Goal: Contribute content: Add original content to the website for others to see

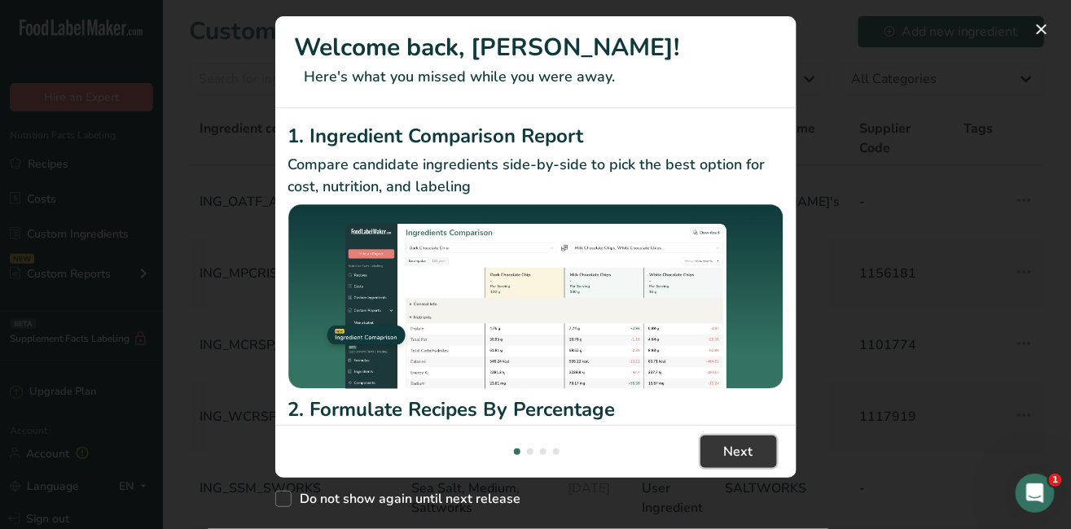
click at [754, 449] on button "Next" at bounding box center [738, 452] width 77 height 33
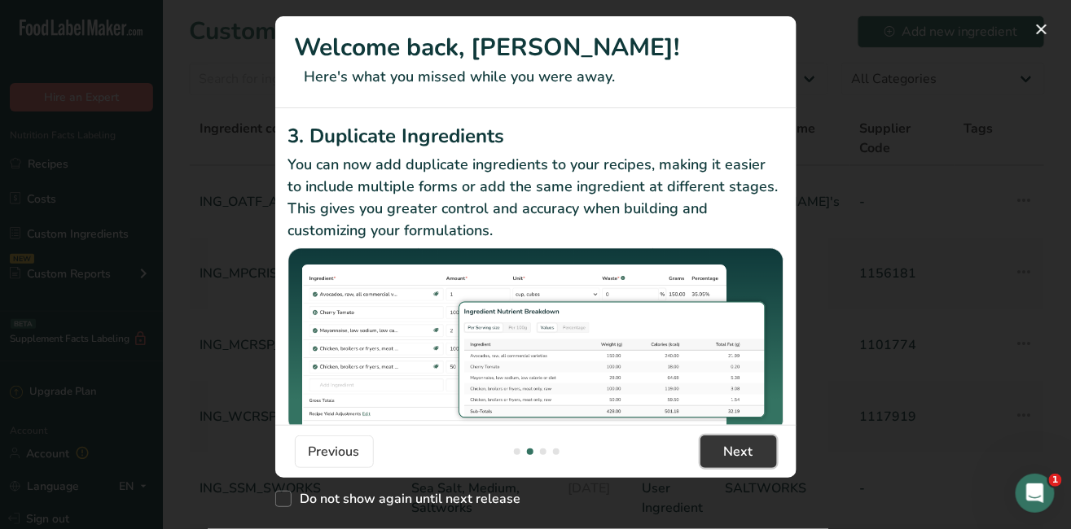
click at [754, 449] on button "Next" at bounding box center [738, 452] width 77 height 33
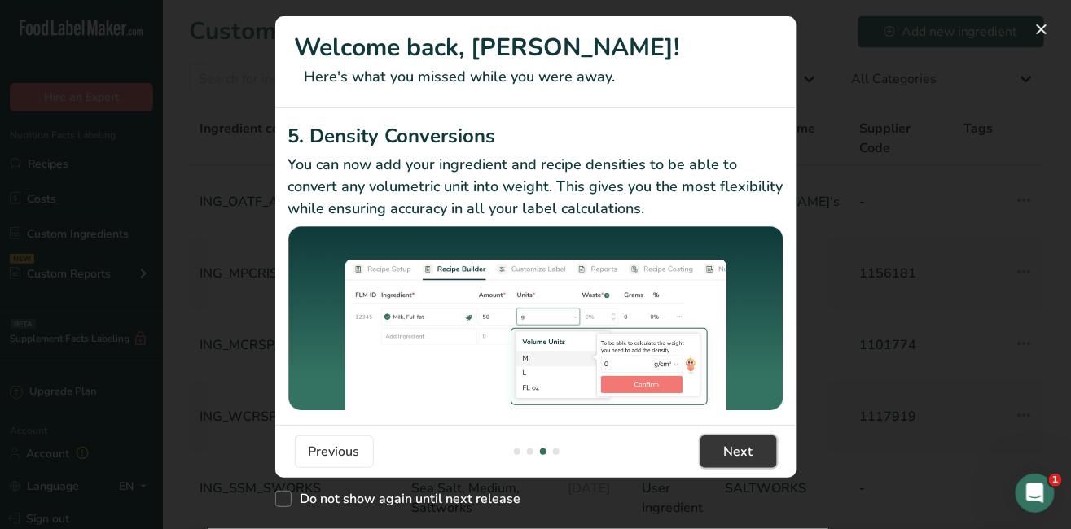
click at [754, 449] on button "Next" at bounding box center [738, 452] width 77 height 33
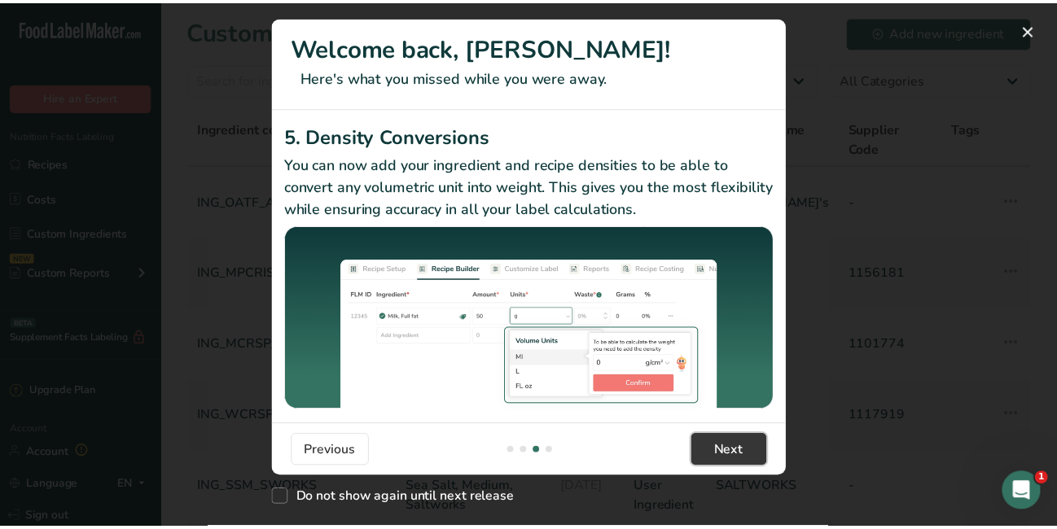
scroll to position [0, 1563]
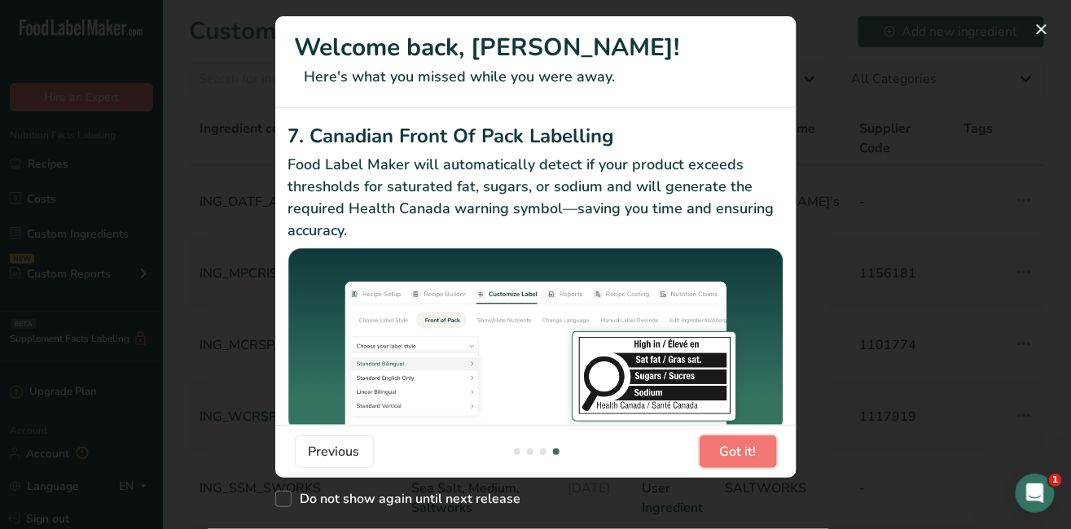
click at [754, 449] on span "Got it!" at bounding box center [738, 452] width 37 height 20
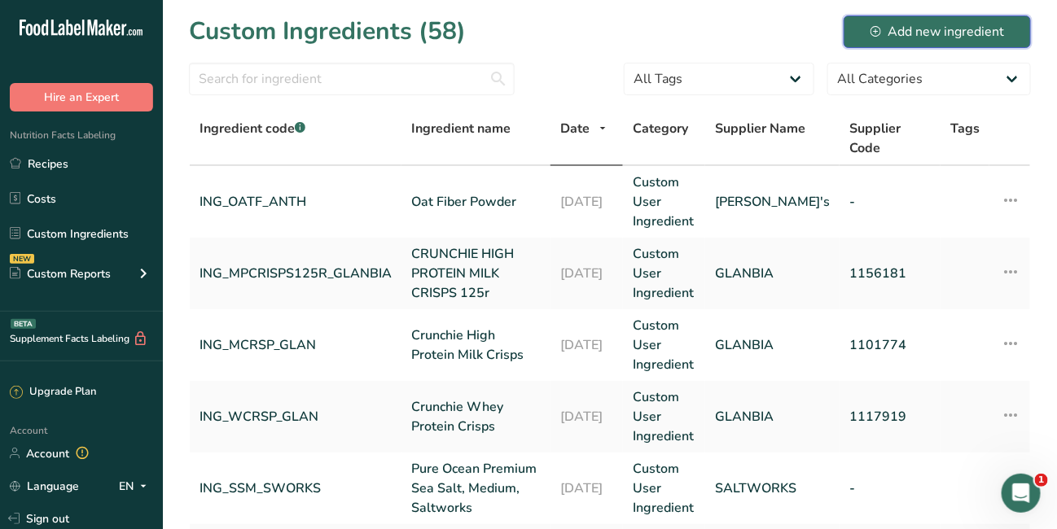
click at [940, 31] on div "Add new ingredient" at bounding box center [937, 32] width 134 height 20
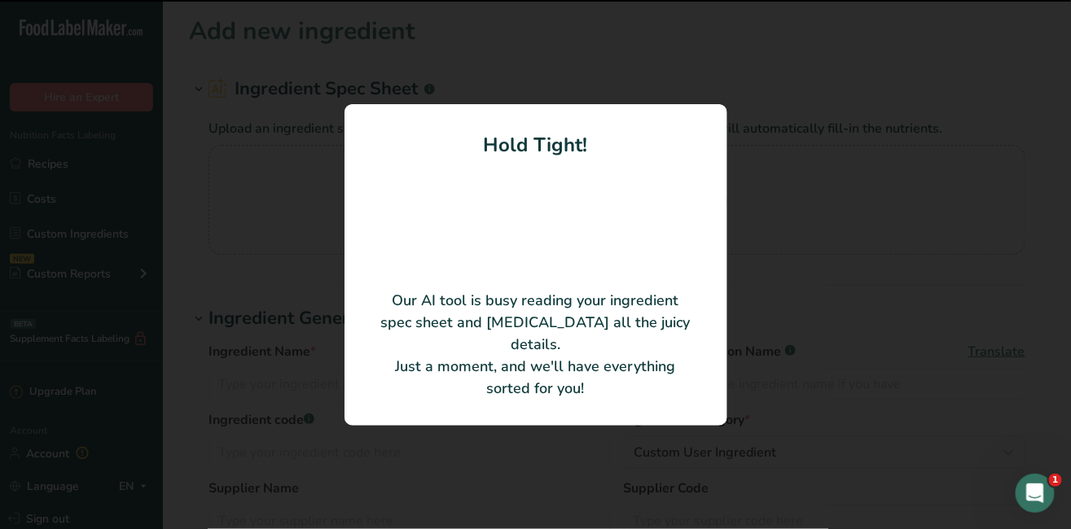
type input "COOKIES AND CREAM TYPE FLAVOR NATURAL O.S. (NON-GMO)"
type input "356693"
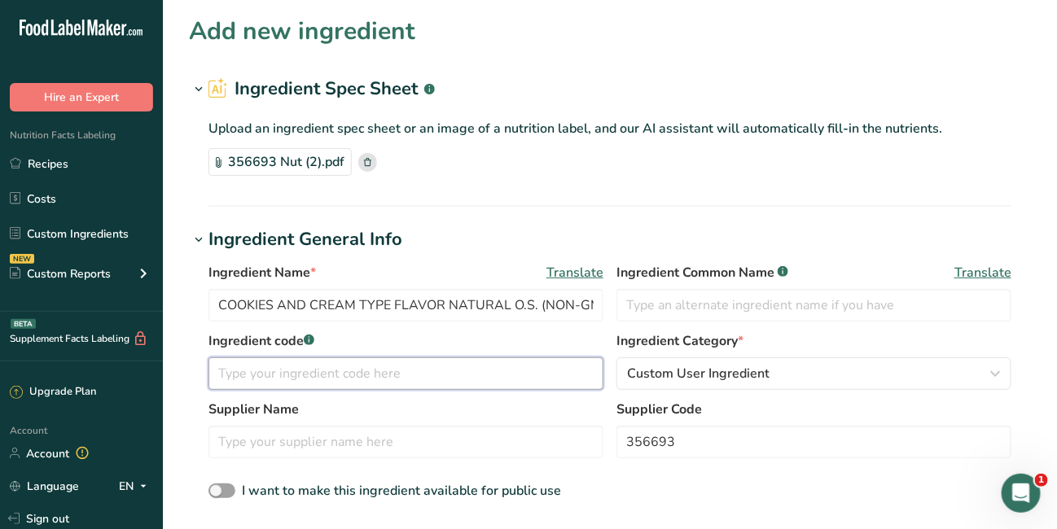
click at [316, 371] on input "text" at bounding box center [405, 373] width 395 height 33
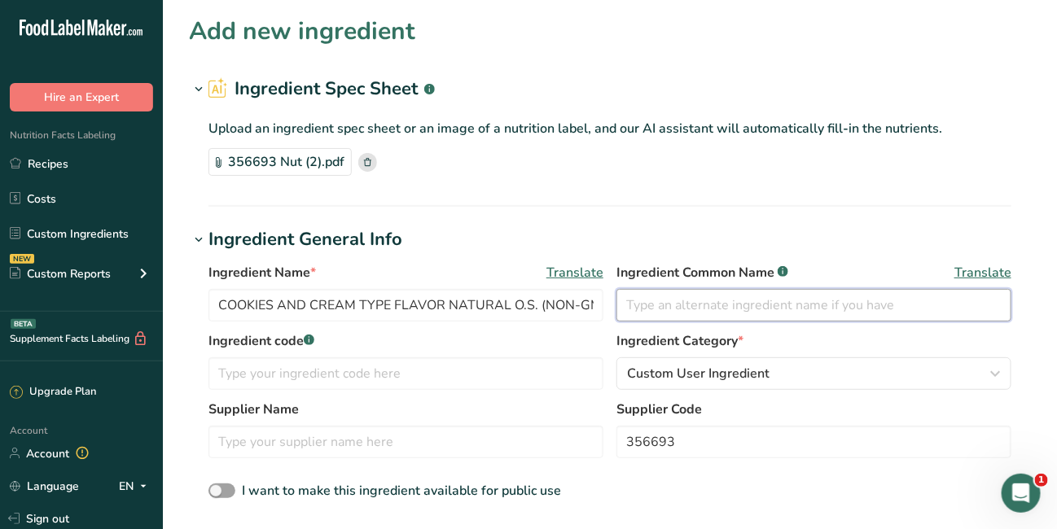
click at [656, 310] on input "text" at bounding box center [813, 305] width 395 height 33
type input "c"
type input "F"
click at [642, 308] on input "F" at bounding box center [813, 305] width 395 height 33
type input "COOKIES AND CREAM FLAVOR OS"
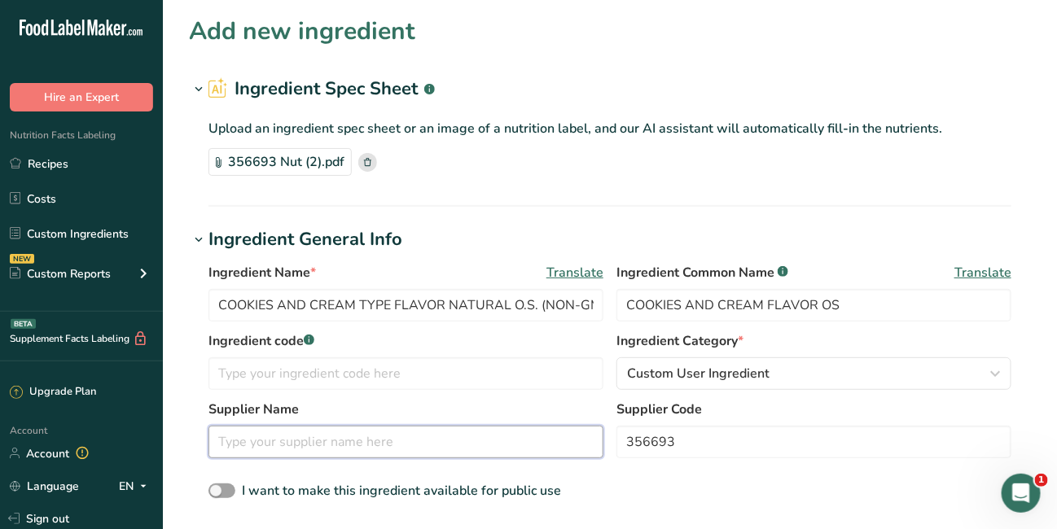
click at [261, 440] on input "text" at bounding box center [405, 442] width 395 height 33
click at [261, 440] on input "G" at bounding box center [405, 442] width 395 height 33
type input "GOLD COAST"
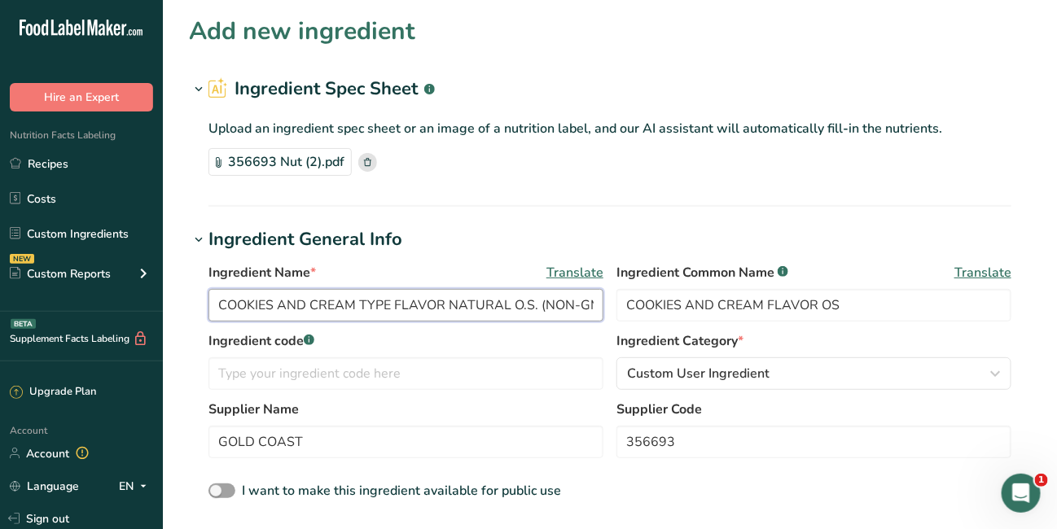
click at [538, 298] on input "COOKIES AND CREAM TYPE FLAVOR NATURAL O.S. (NON-GMO)" at bounding box center [405, 305] width 395 height 33
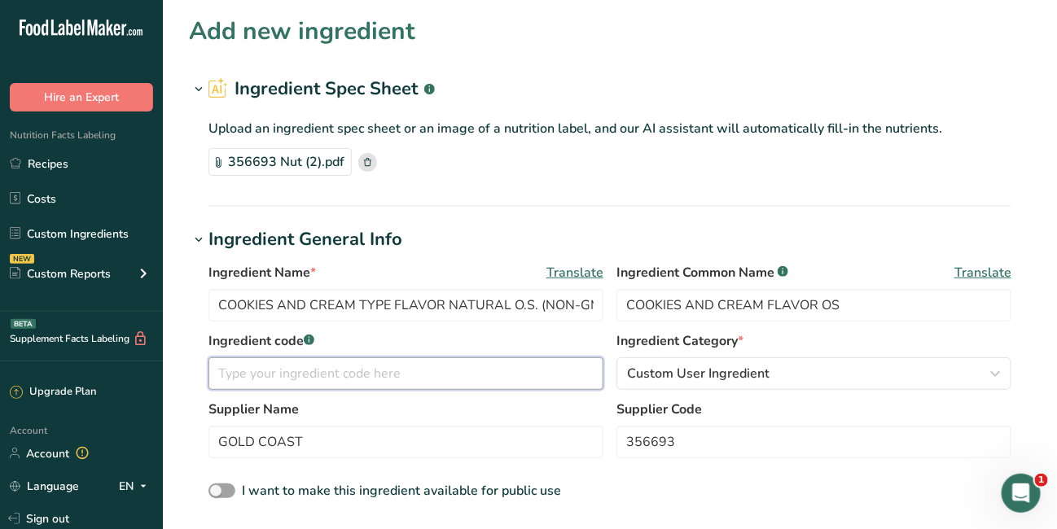
click at [430, 374] on input "text" at bounding box center [405, 373] width 395 height 33
click at [428, 375] on input "ING_FLAV_COOKIES AND CREAM, 448695-GC" at bounding box center [405, 373] width 395 height 33
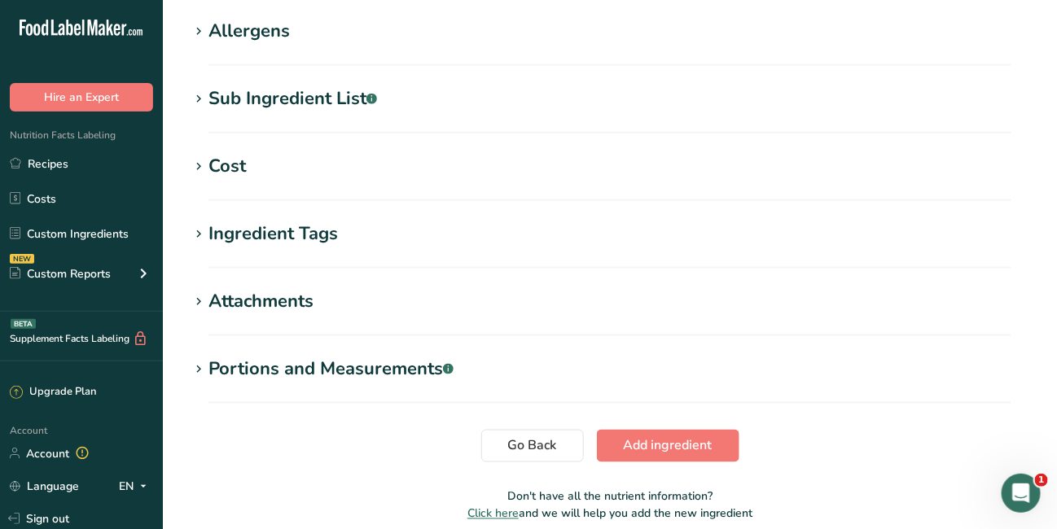
scroll to position [673, 0]
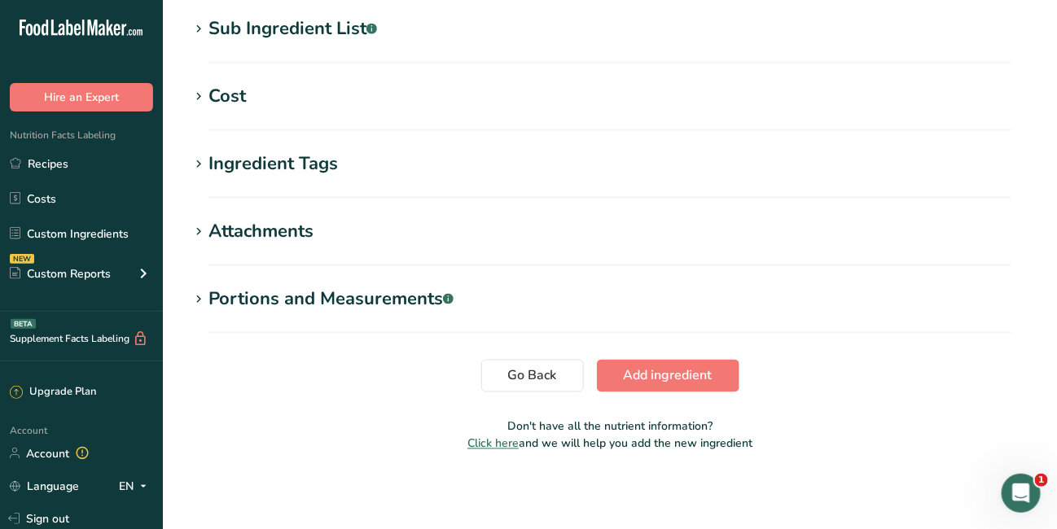
type input "ING_FLAV_COOKIES AND CREAM-448695-GC"
click at [692, 374] on span "Add ingredient" at bounding box center [668, 376] width 89 height 20
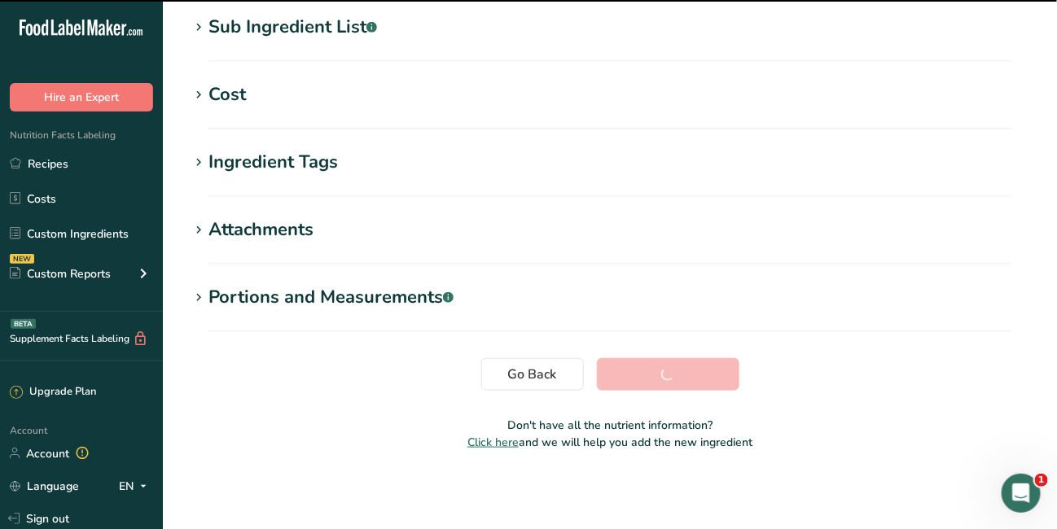
scroll to position [331, 0]
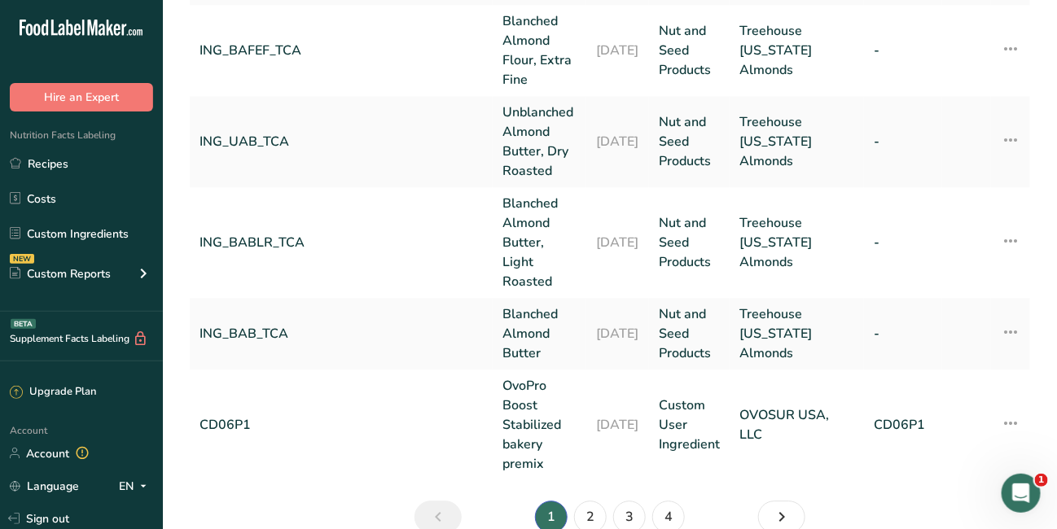
scroll to position [1173, 0]
click at [630, 499] on link "3" at bounding box center [629, 515] width 33 height 33
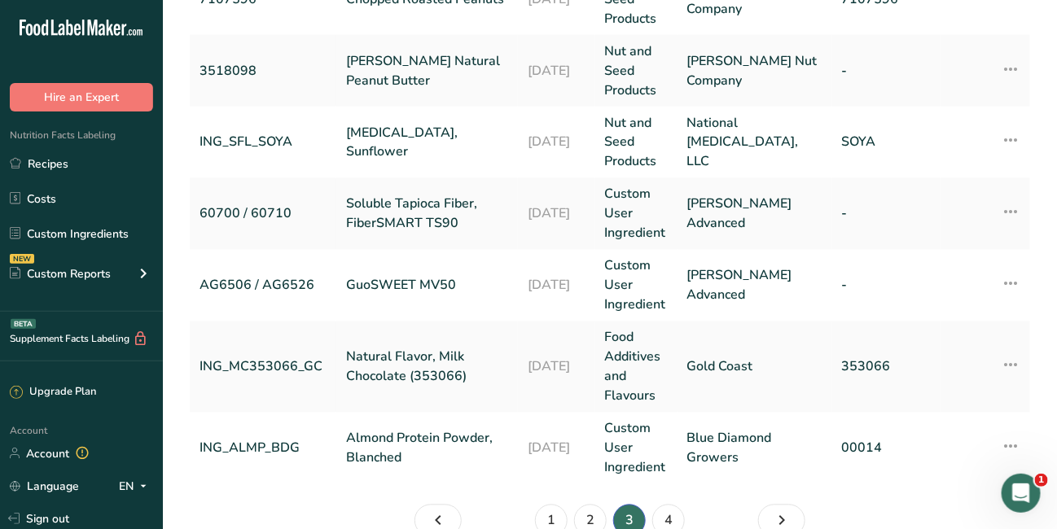
scroll to position [958, 0]
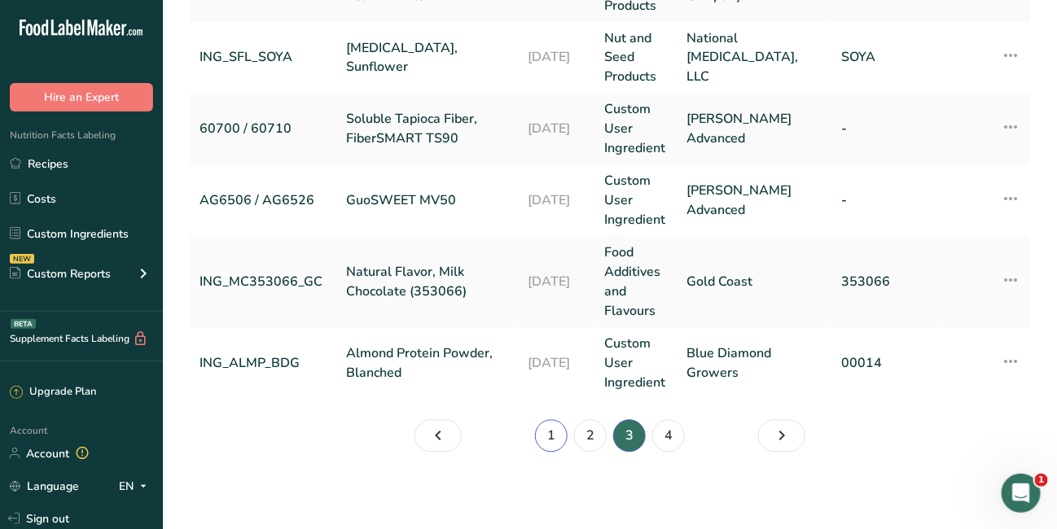
click at [557, 424] on link "1" at bounding box center [551, 436] width 33 height 33
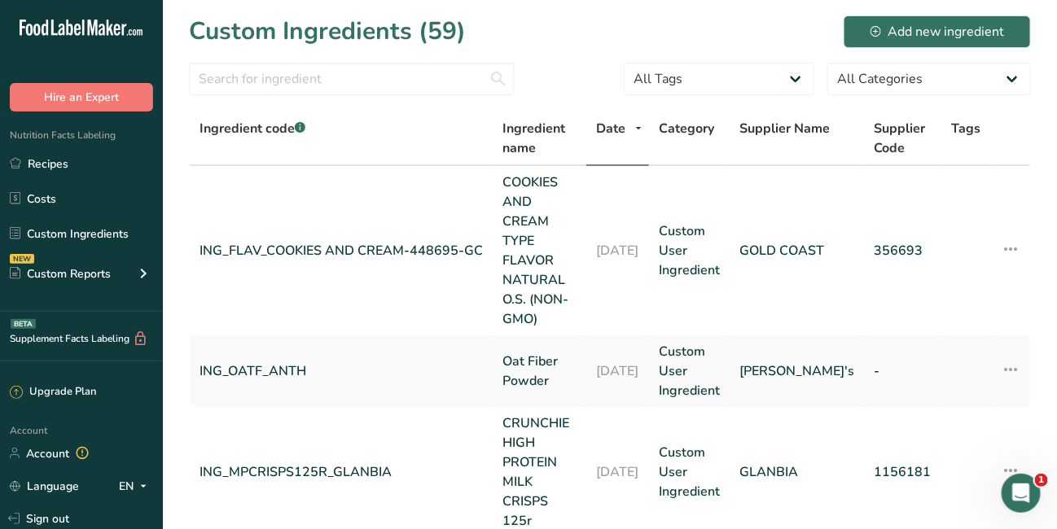
click at [365, 241] on link "ING_FLAV_COOKIES AND CREAM-448695-GC" at bounding box center [341, 251] width 283 height 20
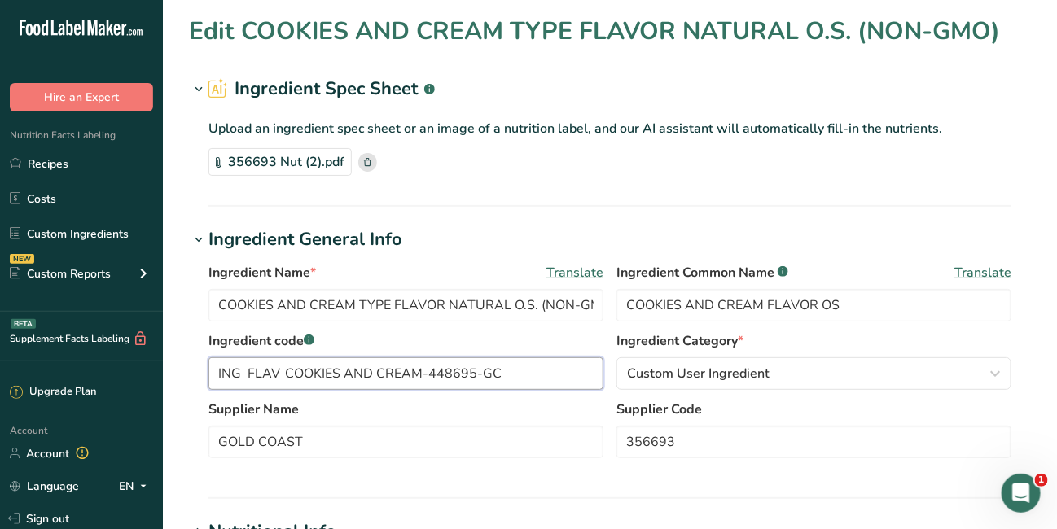
click at [426, 371] on input "ING_FLAV_COOKIES AND CREAM-448695-GC" at bounding box center [405, 373] width 395 height 33
click at [332, 373] on input "ING_C&C_448695-GC" at bounding box center [405, 373] width 395 height 33
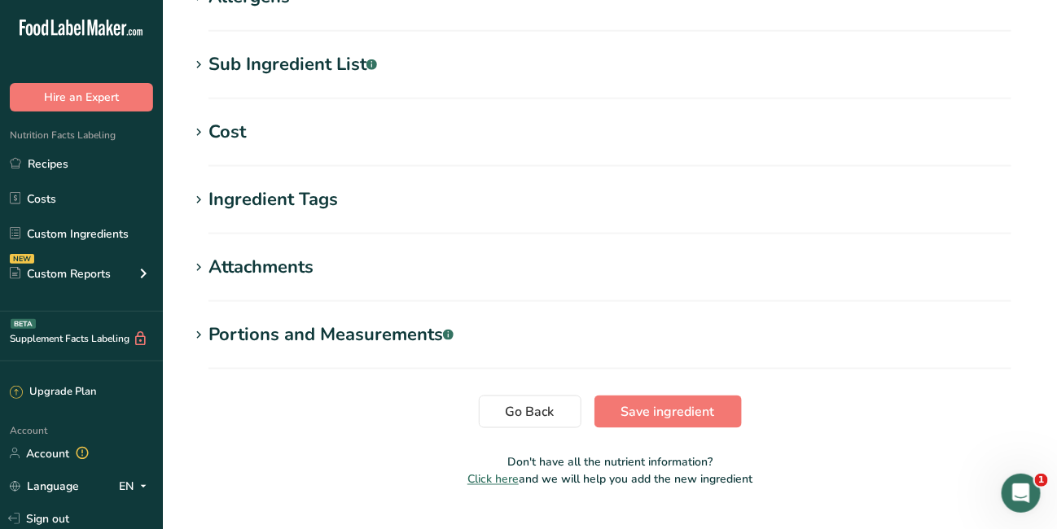
scroll to position [638, 0]
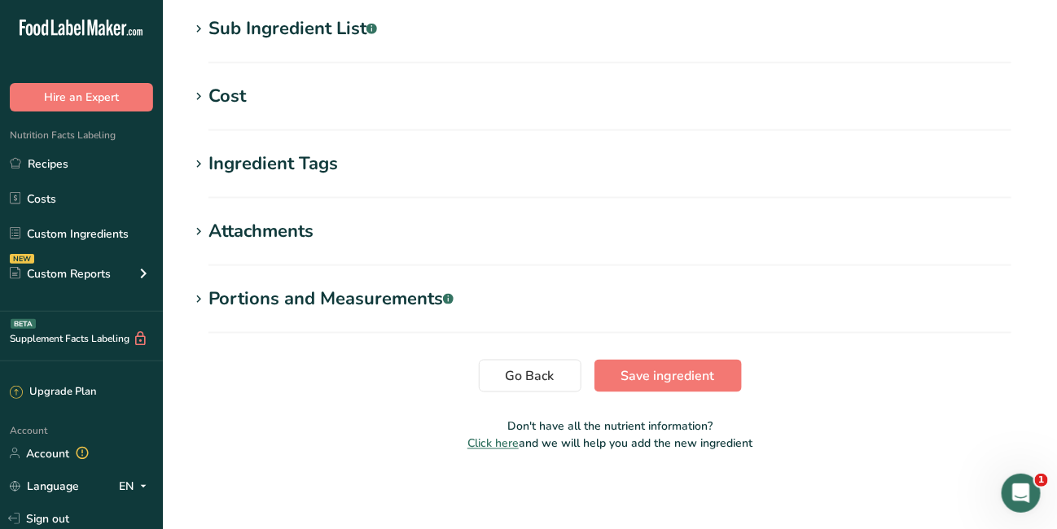
type input "ING_C&C_448695_GC"
click at [720, 375] on button "Save ingredient" at bounding box center [667, 376] width 147 height 33
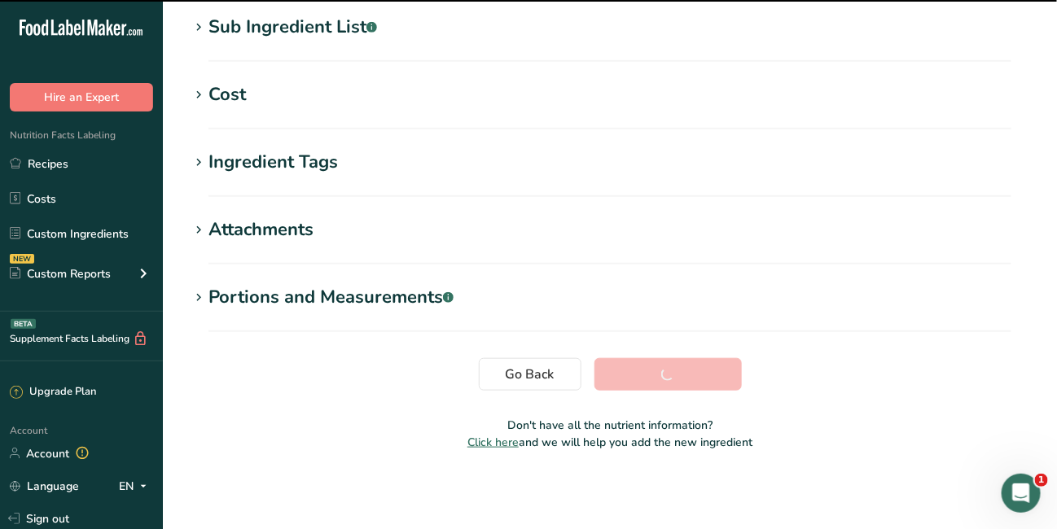
scroll to position [331, 0]
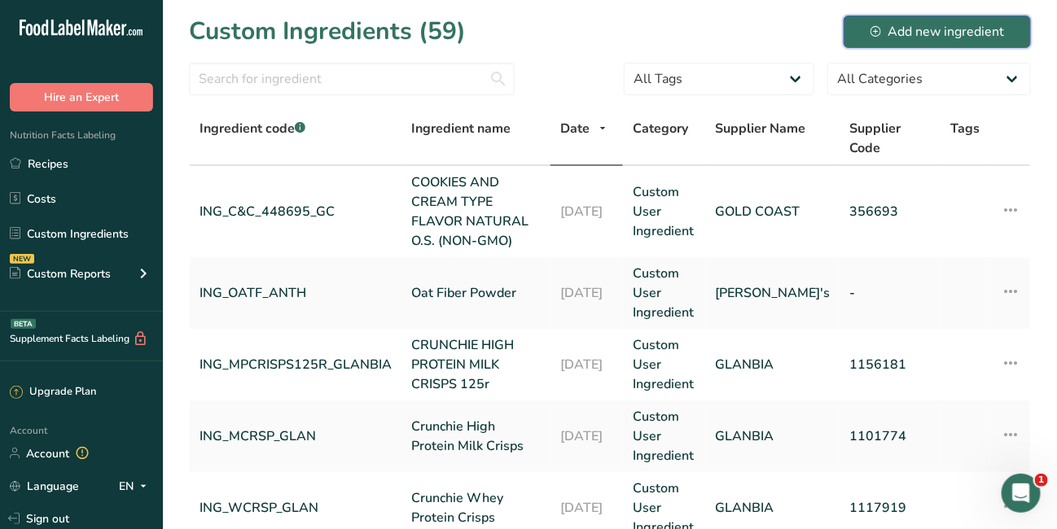
click at [914, 31] on div "Add new ingredient" at bounding box center [937, 32] width 134 height 20
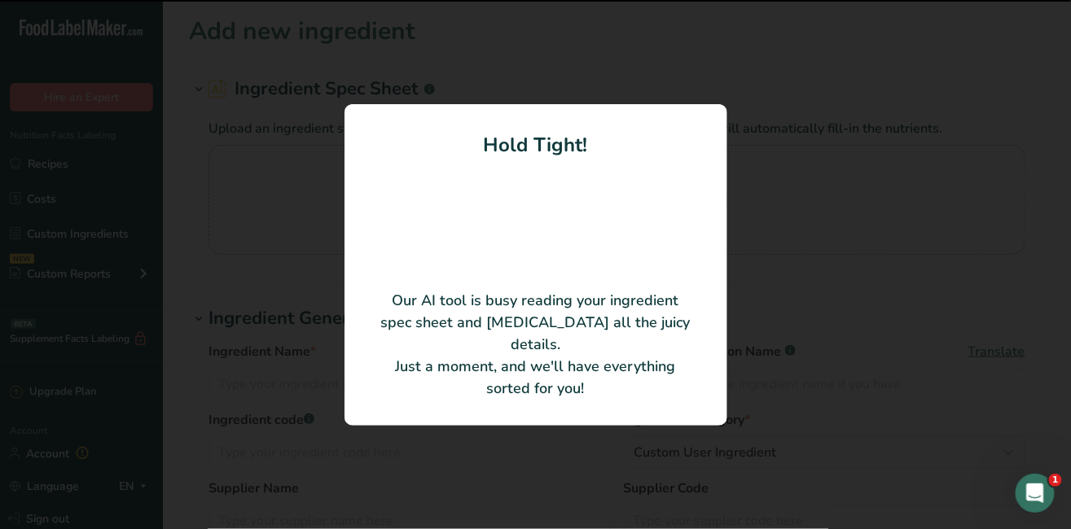
type input "SMORES TYPE FLAVOR NATURAL O.S."
type input "Gold Coast Ingredients, Inc."
type input "343848"
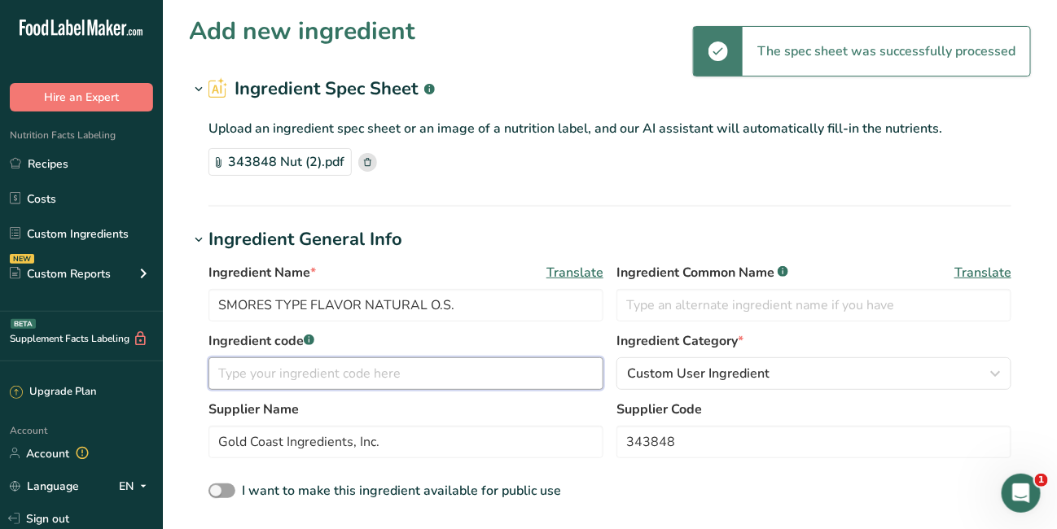
click at [250, 368] on input "text" at bounding box center [405, 373] width 395 height 33
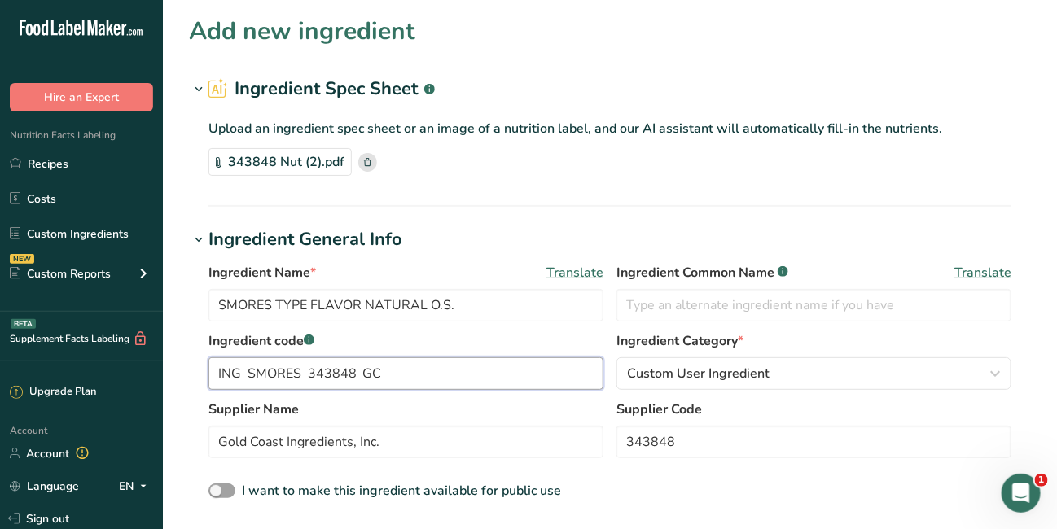
type input "ING_SMORES_343848_GC"
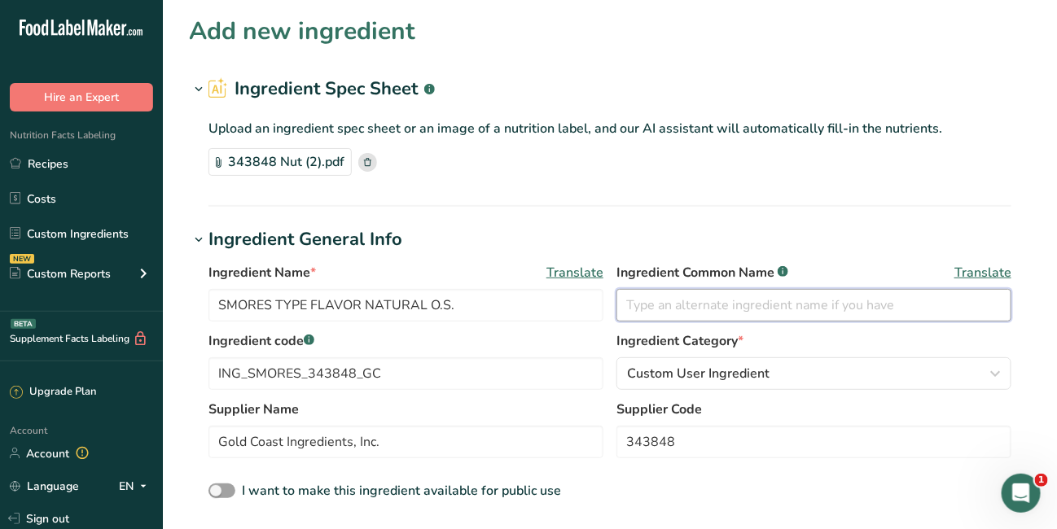
click at [634, 302] on input "text" at bounding box center [813, 305] width 395 height 33
type input "S"
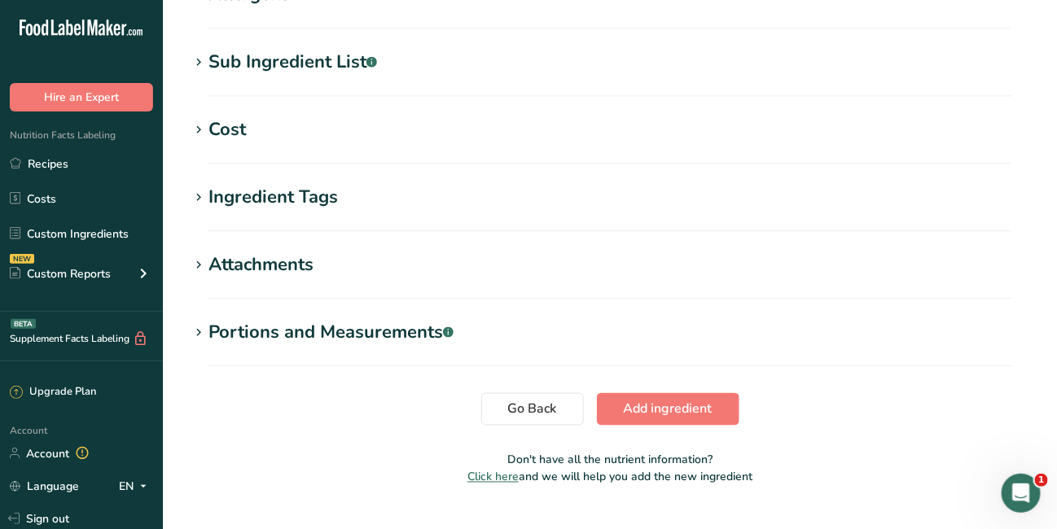
scroll to position [673, 0]
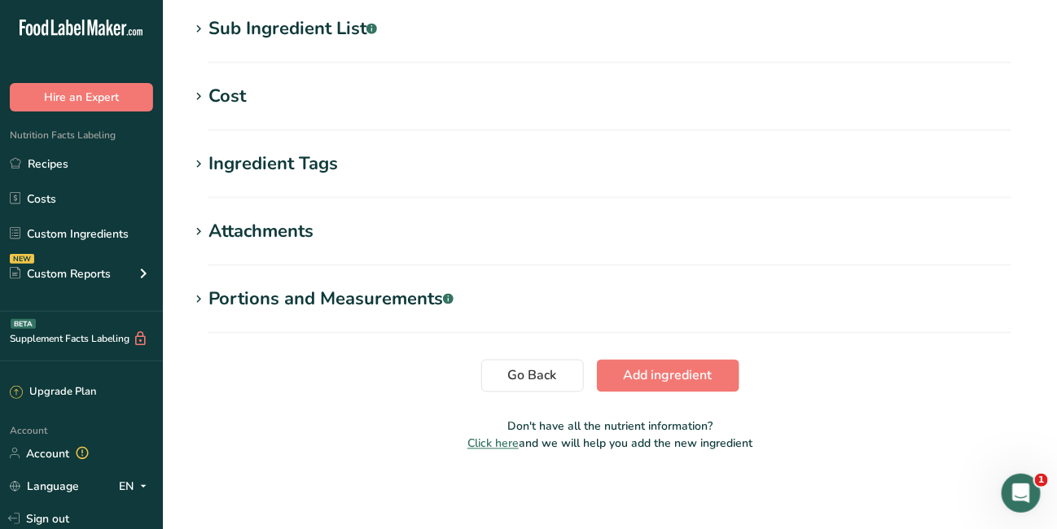
type input "FLAVOR, SMORES OS"
click at [696, 376] on span "Add ingredient" at bounding box center [668, 376] width 89 height 20
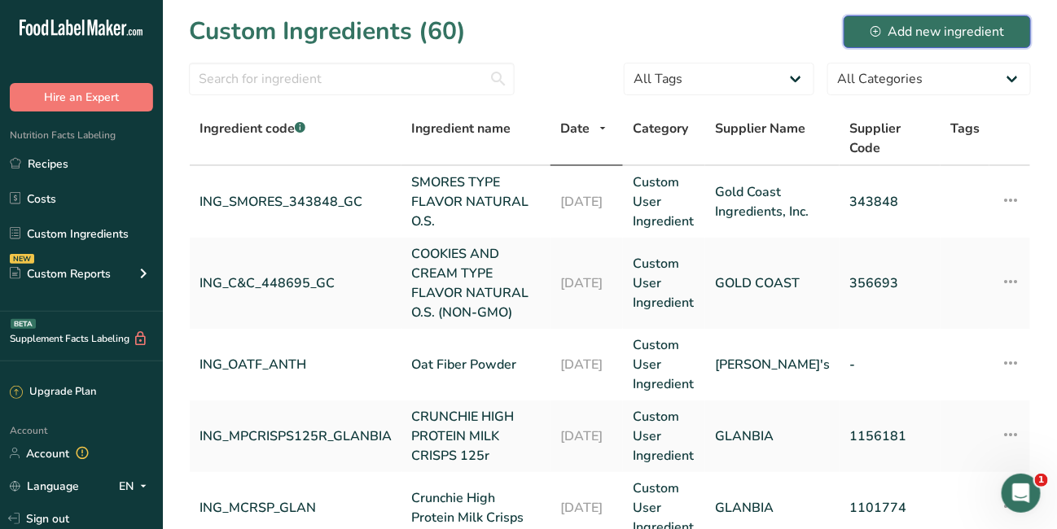
click at [895, 36] on div "Add new ingredient" at bounding box center [937, 32] width 134 height 20
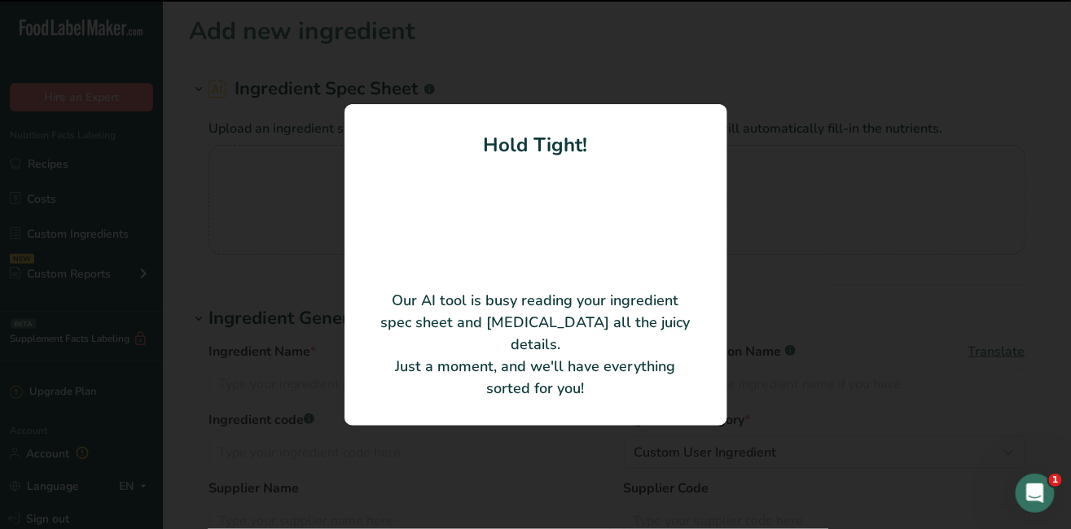
type input "Honey Type Organic Flavor O.S."
type input "337528"
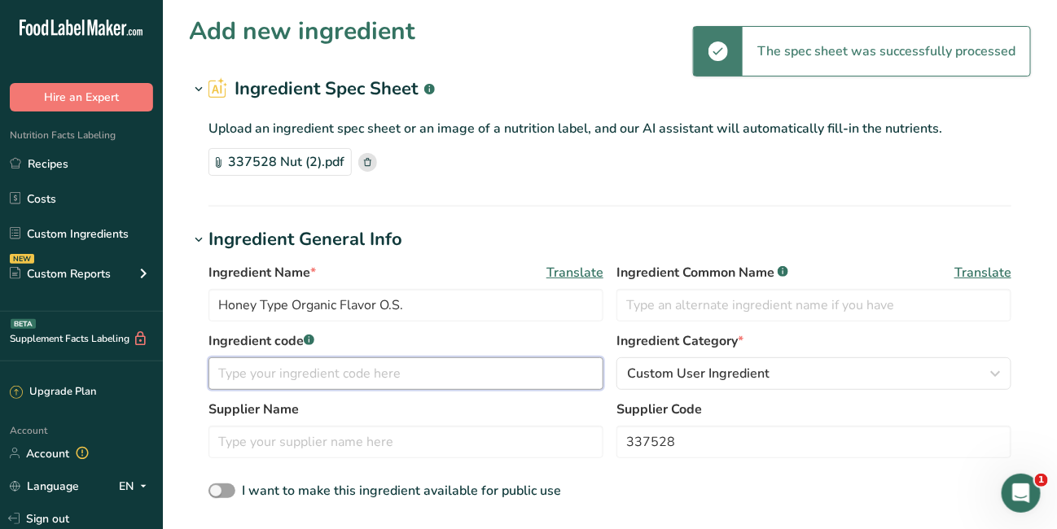
click at [321, 380] on input "text" at bounding box center [405, 373] width 395 height 33
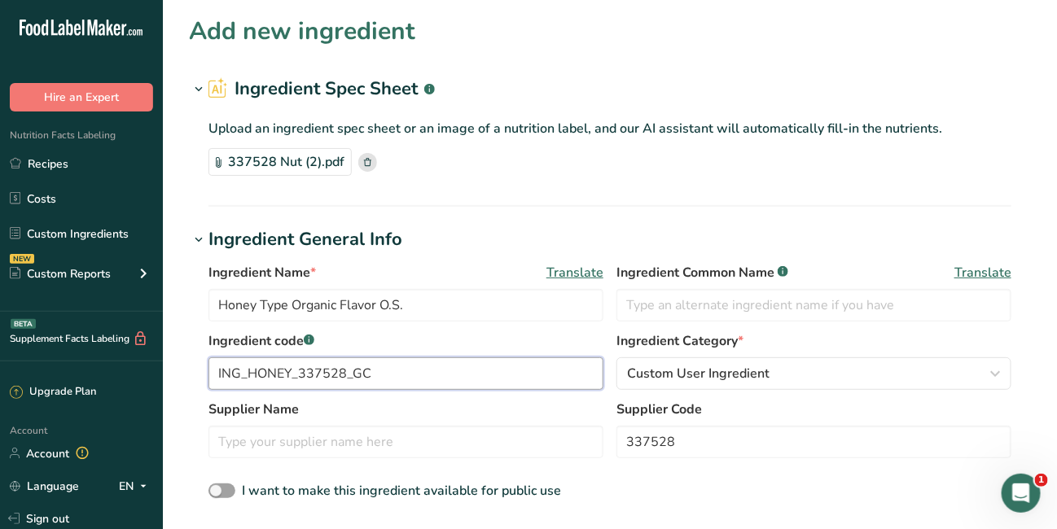
type input "ING_HONEY_337528_GC"
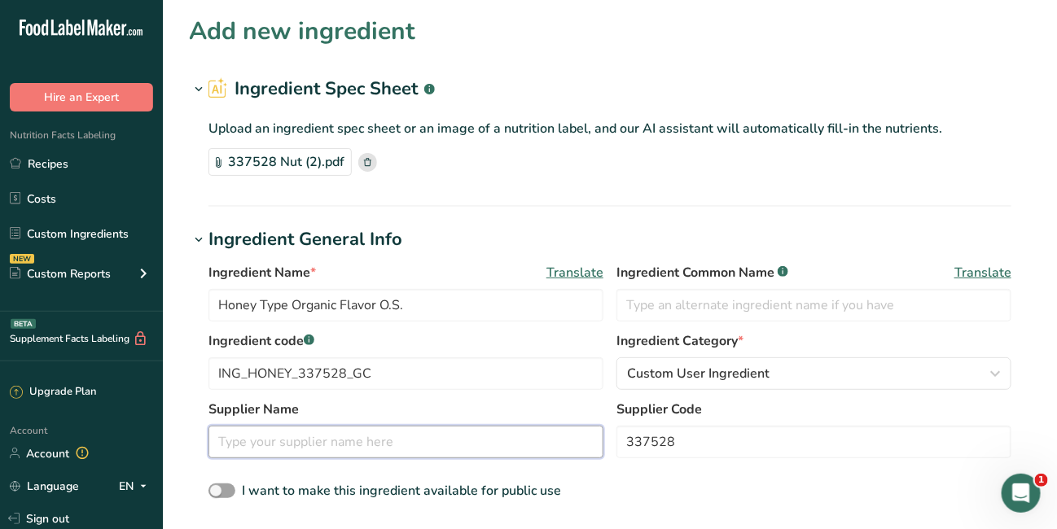
click at [470, 426] on input "text" at bounding box center [405, 442] width 395 height 33
click at [470, 426] on input "G" at bounding box center [405, 442] width 395 height 33
type input "GOLD COAST"
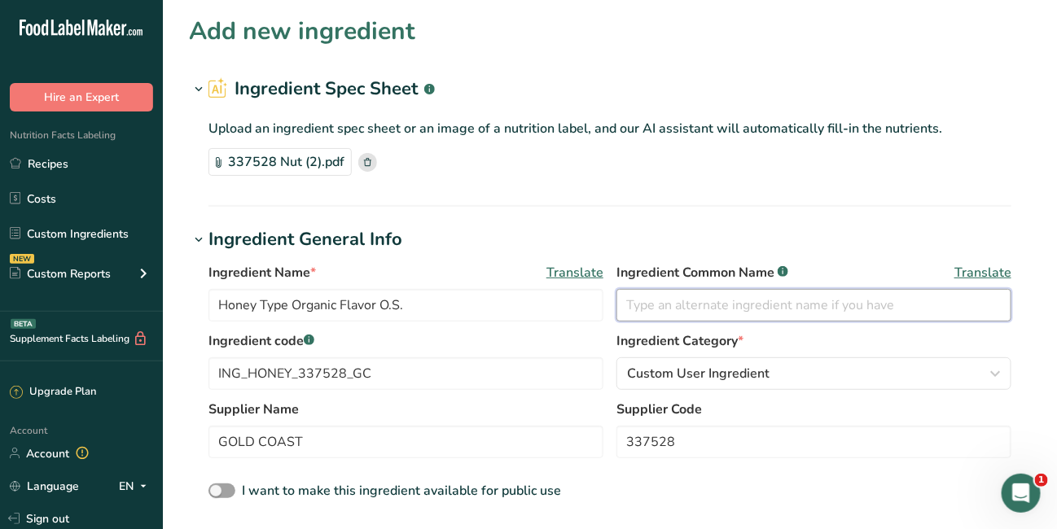
click at [651, 305] on input "text" at bounding box center [813, 305] width 395 height 33
click at [651, 303] on input "text" at bounding box center [813, 305] width 395 height 33
click at [656, 305] on input "text" at bounding box center [813, 305] width 395 height 33
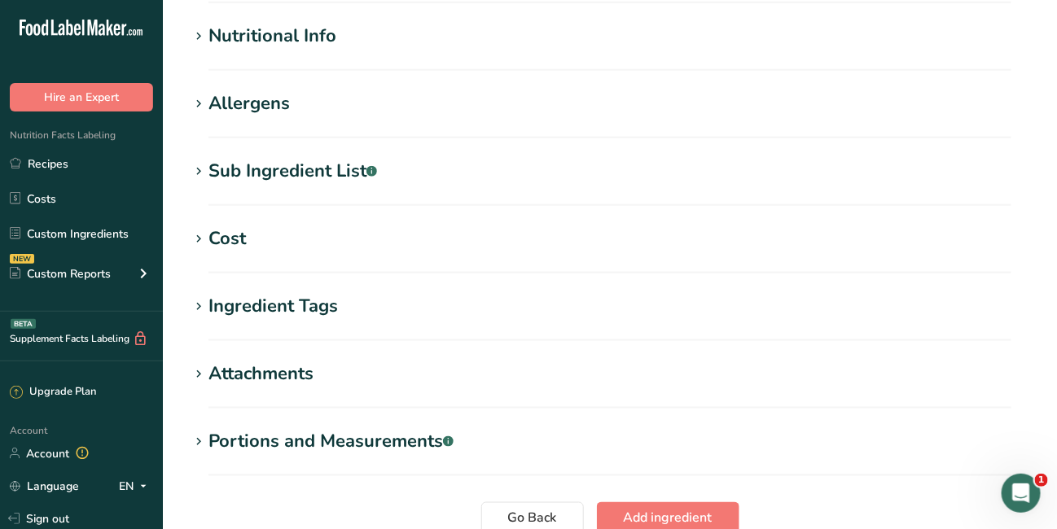
scroll to position [673, 0]
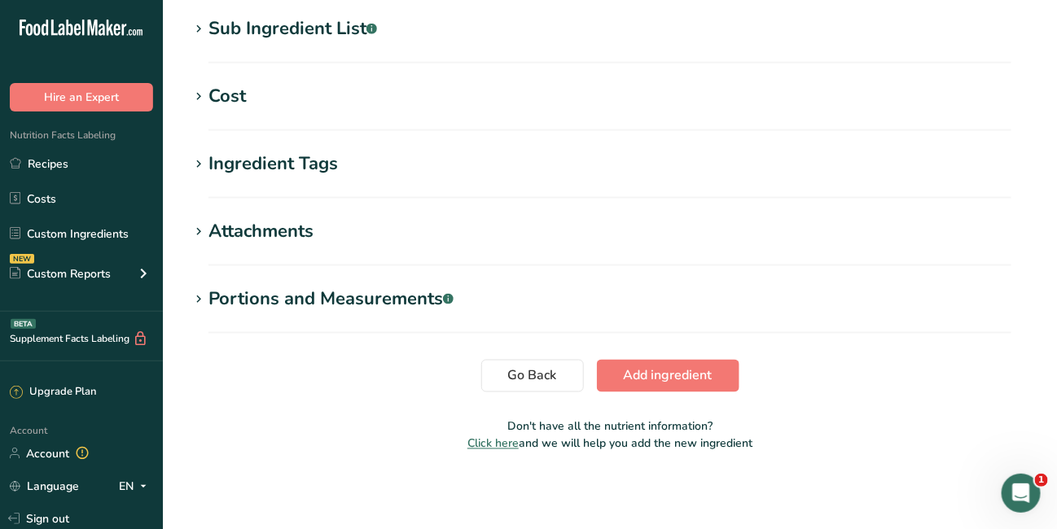
type input "FLAVOR, HONEY OS"
click at [658, 385] on button "Add ingredient" at bounding box center [668, 376] width 143 height 33
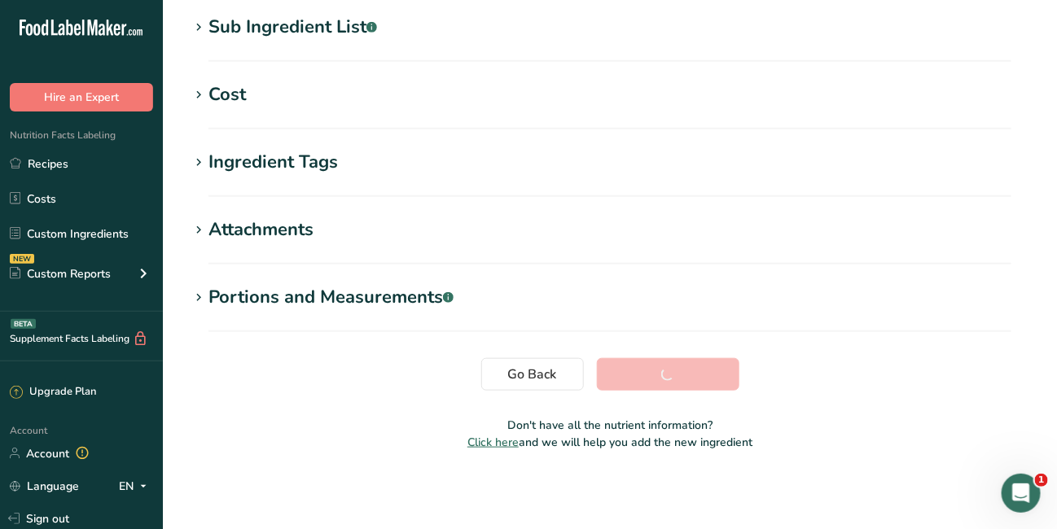
scroll to position [331, 0]
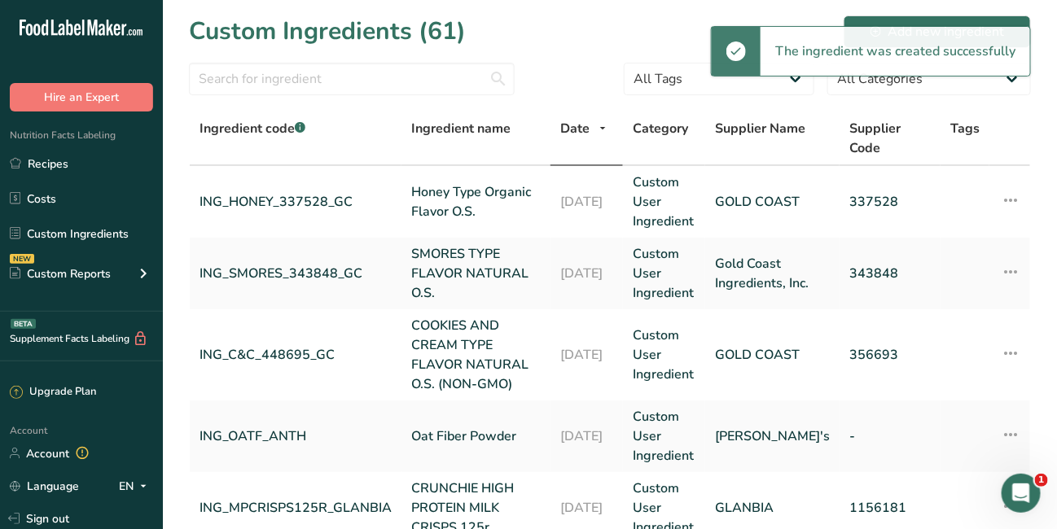
click at [253, 266] on link "ING_SMORES_343848_GC" at bounding box center [296, 274] width 192 height 20
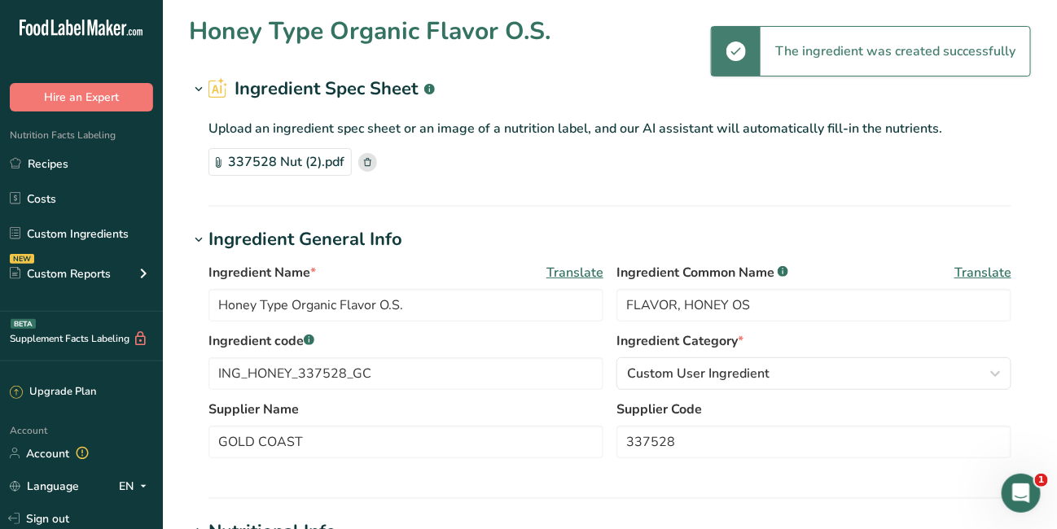
type input "SMORES TYPE FLAVOR NATURAL O.S."
type input "FLAVOR, SMORES OS"
type input "ING_SMORES_343848_GC"
type input "Gold Coast Ingredients, Inc."
type input "343848"
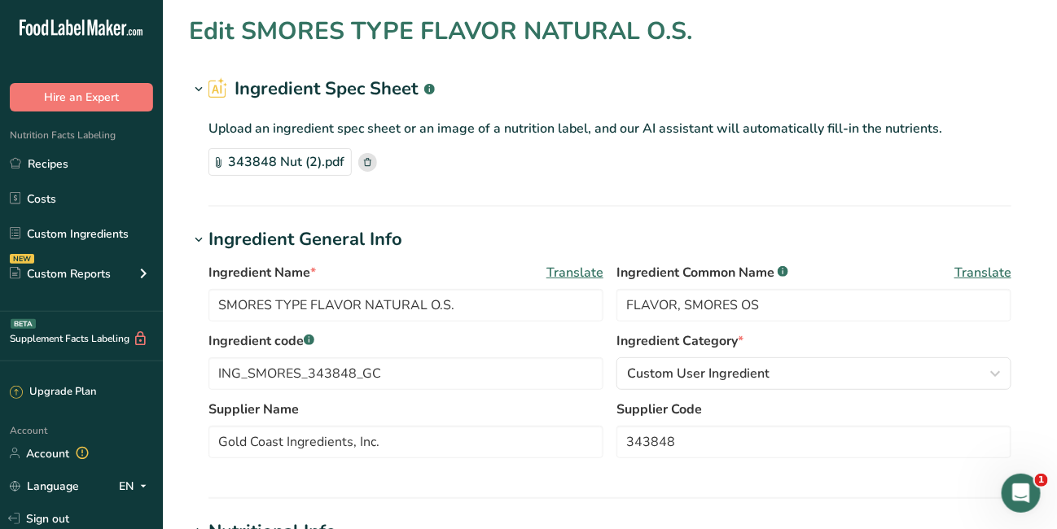
click at [89, 166] on link "Recipes" at bounding box center [81, 163] width 163 height 31
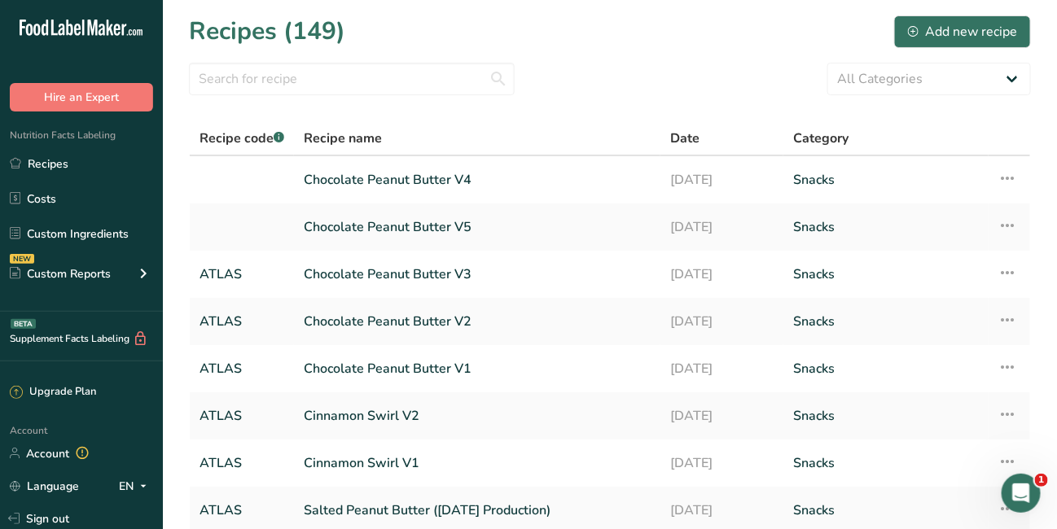
click at [74, 236] on link "Custom Ingredients" at bounding box center [81, 233] width 163 height 31
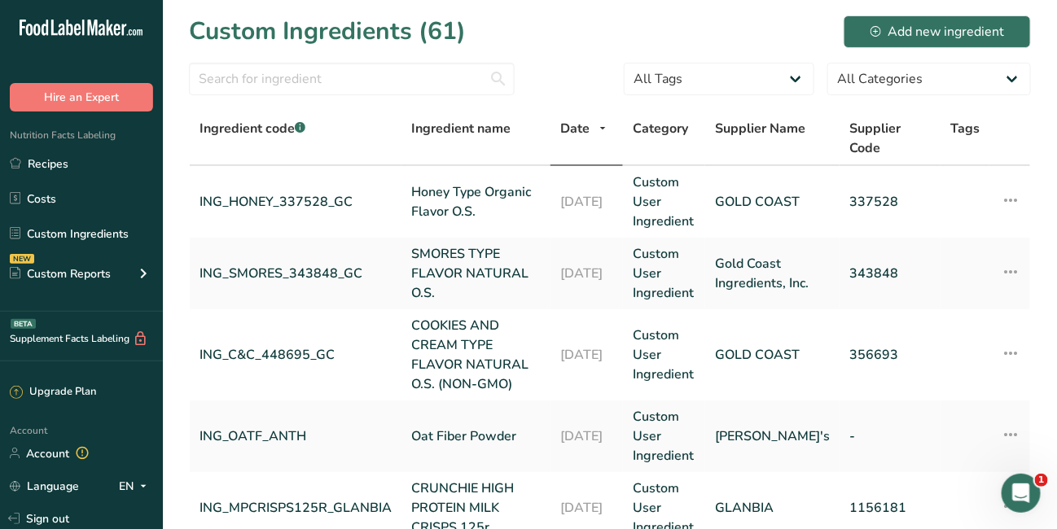
click at [278, 207] on link "ING_HONEY_337528_GC" at bounding box center [296, 202] width 192 height 20
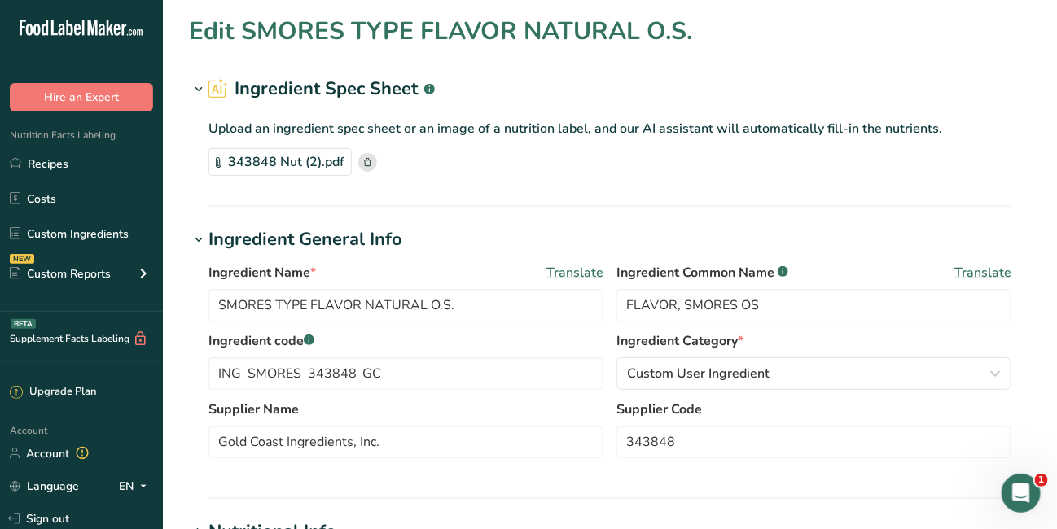
type input "Honey Type Organic Flavor O.S."
type input "FLAVOR, HONEY OS"
type input "ING_HONEY_337528_GC"
type input "GOLD COAST"
type input "337528"
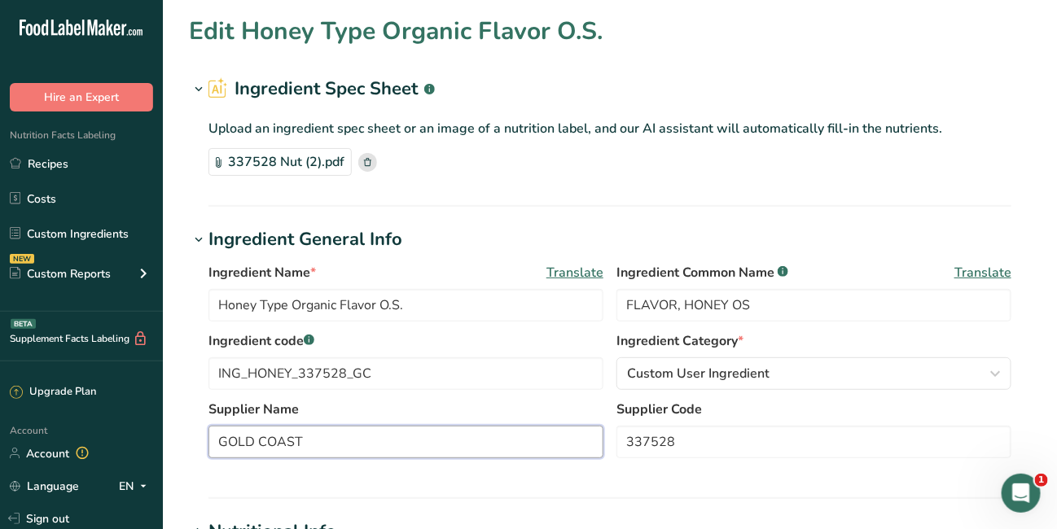
click at [404, 439] on input "GOLD COAST" at bounding box center [405, 442] width 395 height 33
type input "G"
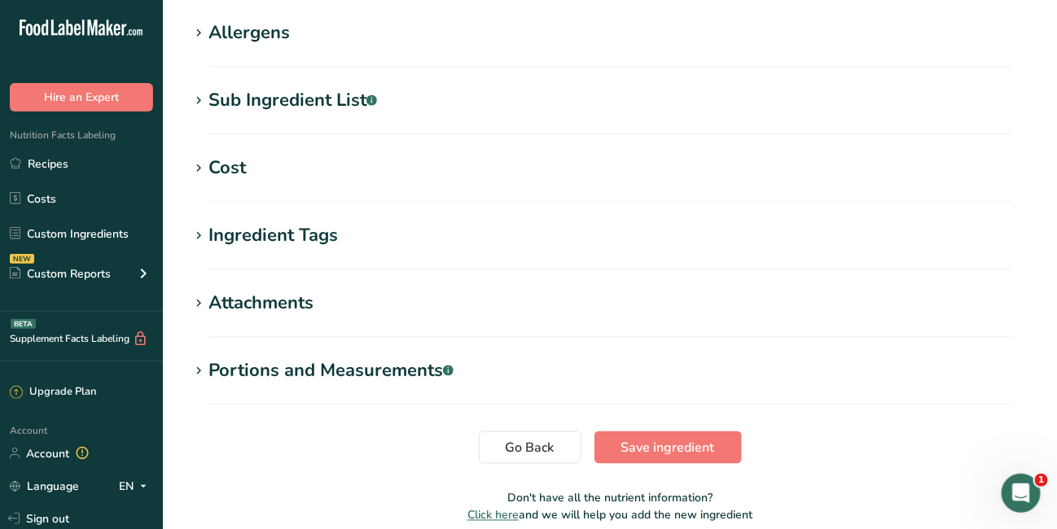
scroll to position [638, 0]
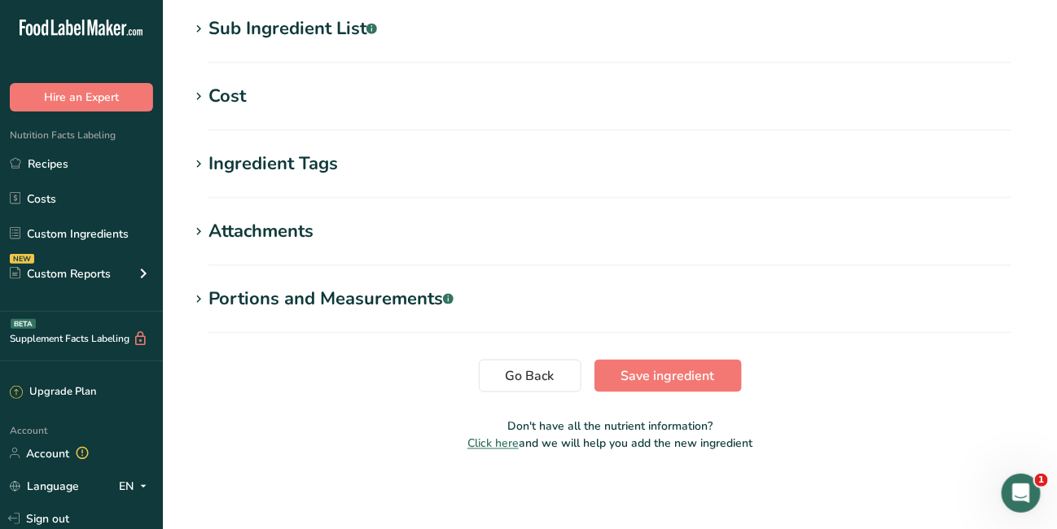
type input "Gold Coast Ingredients, Inc"
click at [677, 366] on span "Save ingredient" at bounding box center [668, 376] width 94 height 20
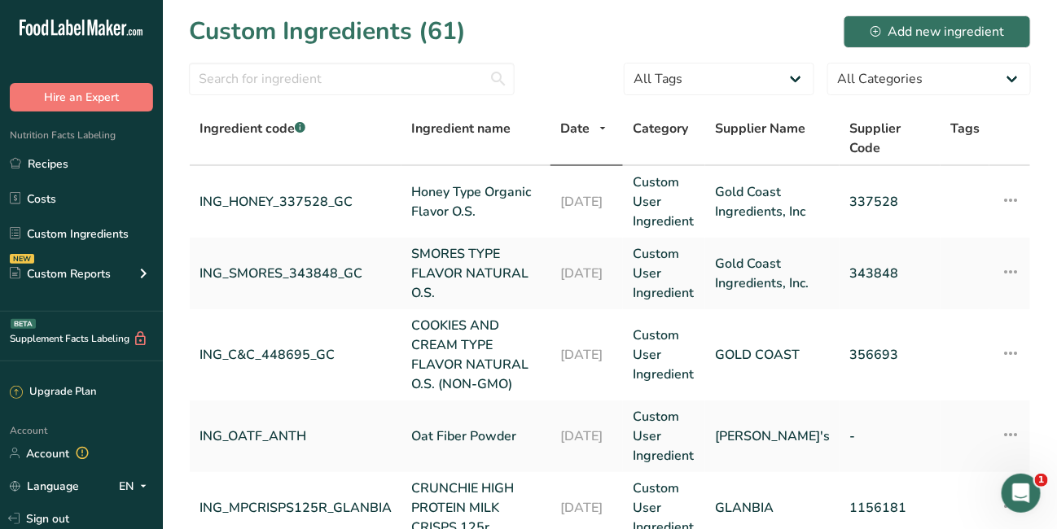
click at [98, 236] on link "Custom Ingredients" at bounding box center [81, 233] width 163 height 31
click at [914, 33] on div "Add new ingredient" at bounding box center [937, 32] width 134 height 20
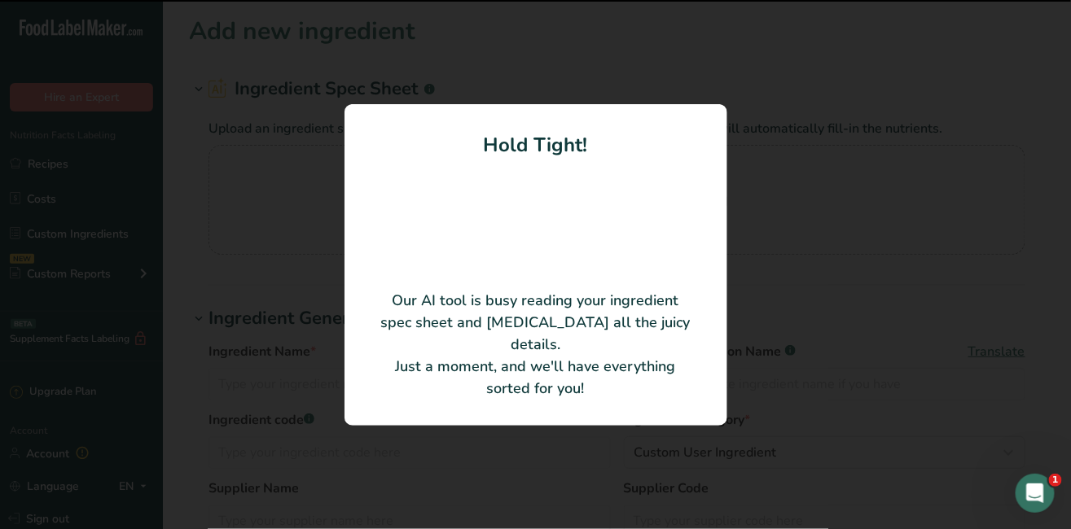
type input "CINNAMON ROLL TYPE FLAVOR NATURAL OIL SOLUBLE"
type input "Gold Coast Ingredients, Inc."
type input "606161"
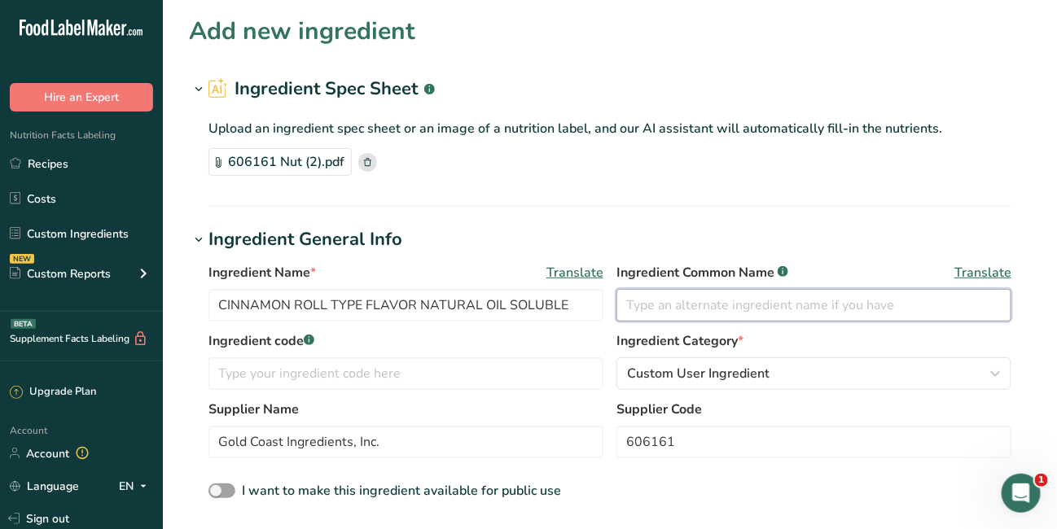
click at [674, 305] on input "text" at bounding box center [813, 305] width 395 height 33
type input "f"
type input "FLAVOR, CINNAMON ROLL OS"
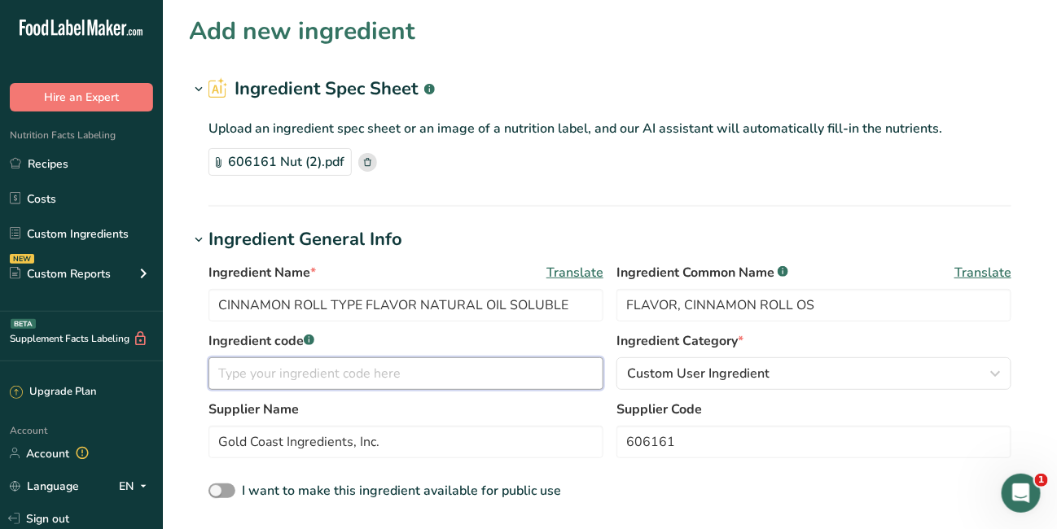
click at [332, 374] on input "text" at bounding box center [405, 373] width 395 height 33
type input "ING_CINNROLL_606161_GC"
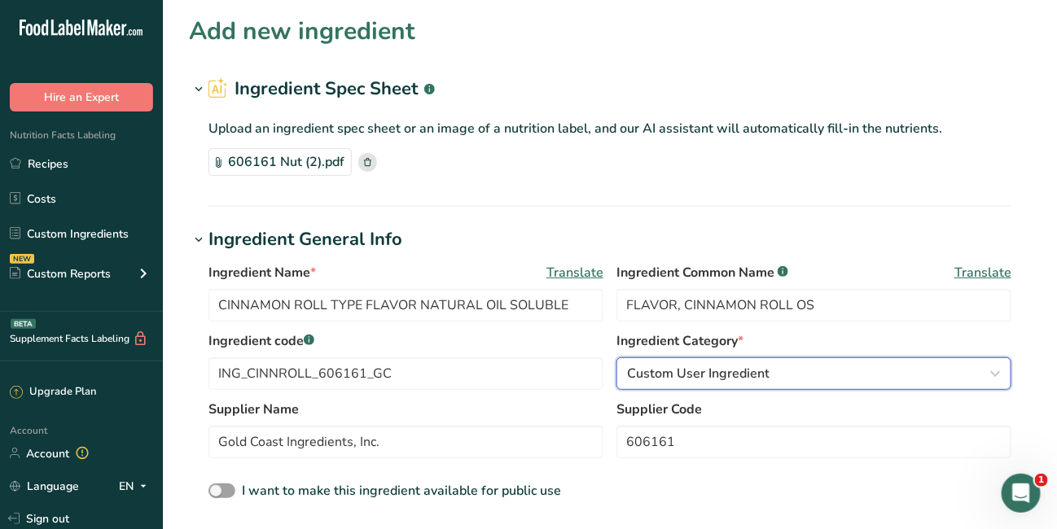
click at [985, 380] on icon "button" at bounding box center [995, 373] width 20 height 29
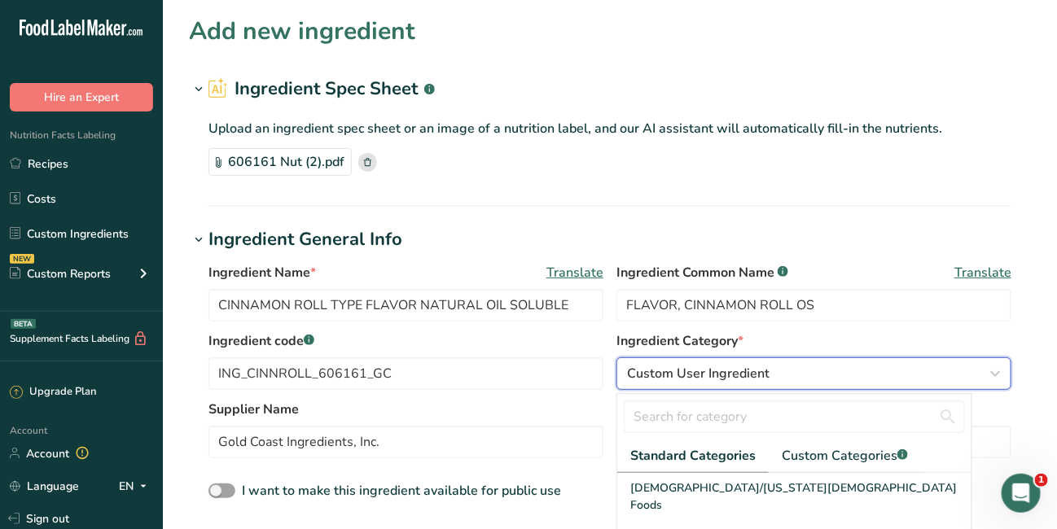
click at [996, 369] on icon "button" at bounding box center [995, 373] width 20 height 29
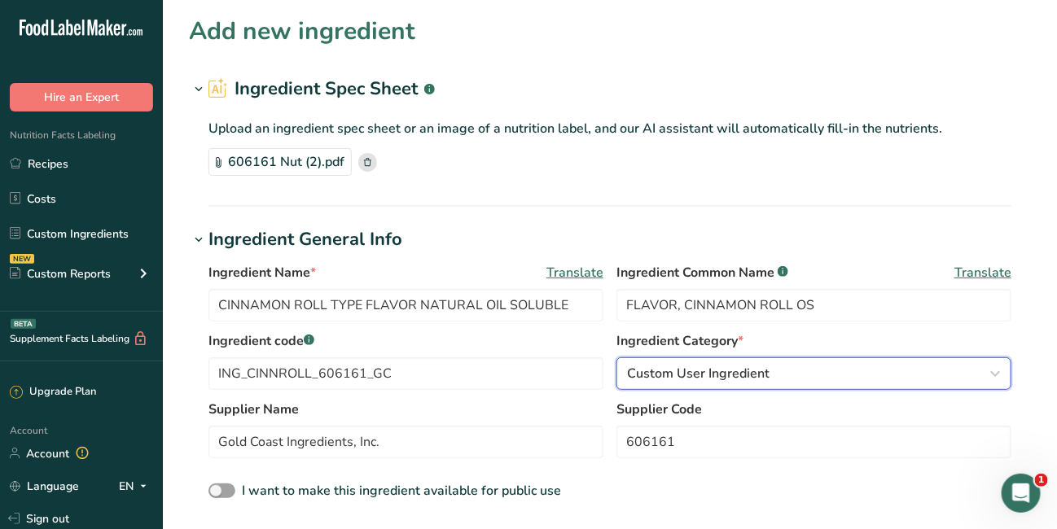
click at [996, 369] on icon "button" at bounding box center [995, 373] width 20 height 29
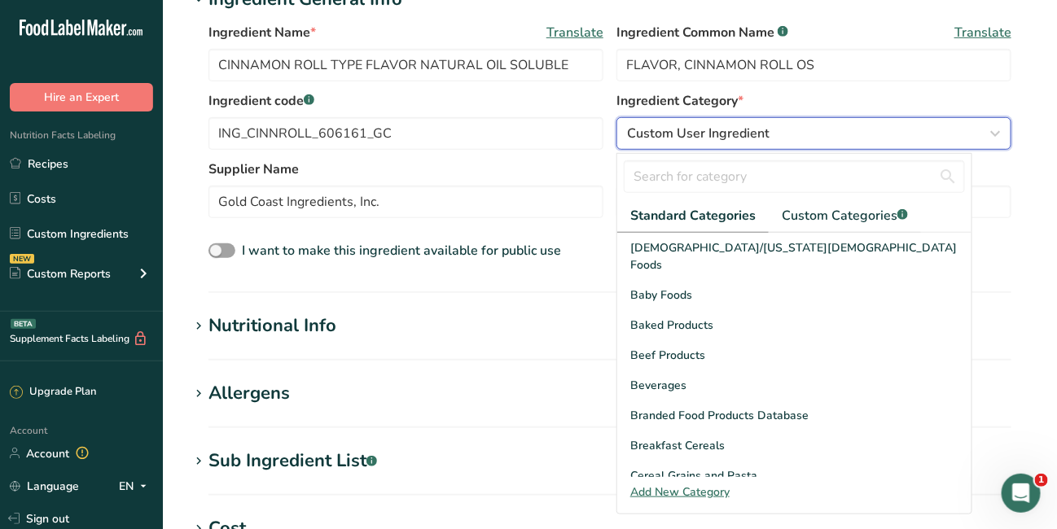
scroll to position [313, 0]
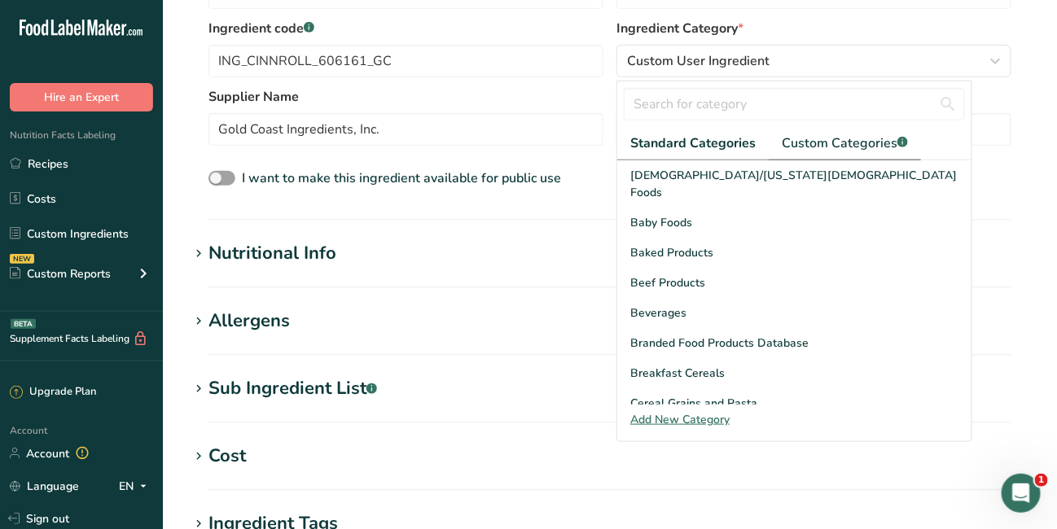
click at [835, 140] on span "Custom Categories .a-a{fill:#347362;}.b-a{fill:#fff;}" at bounding box center [845, 144] width 126 height 20
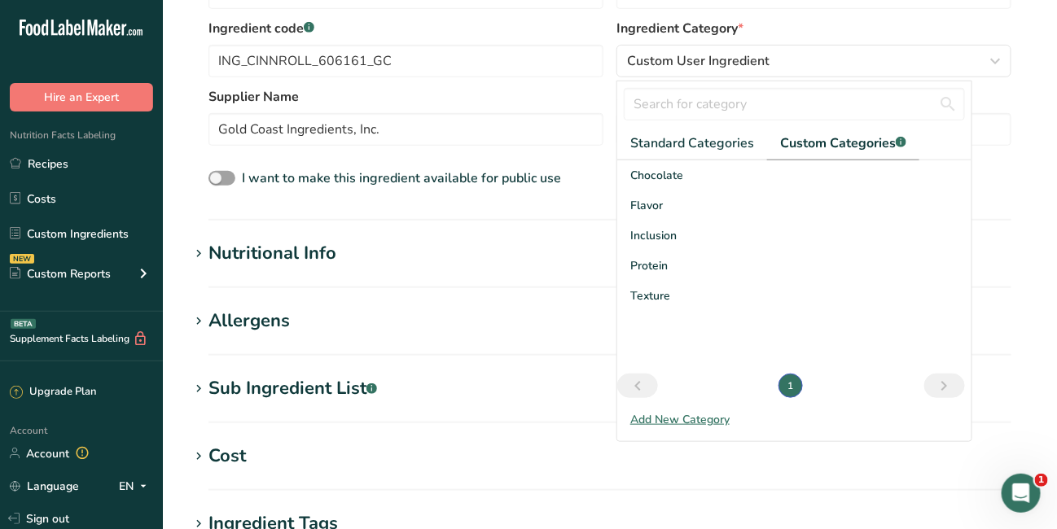
click at [665, 208] on div "Flavor" at bounding box center [794, 206] width 354 height 30
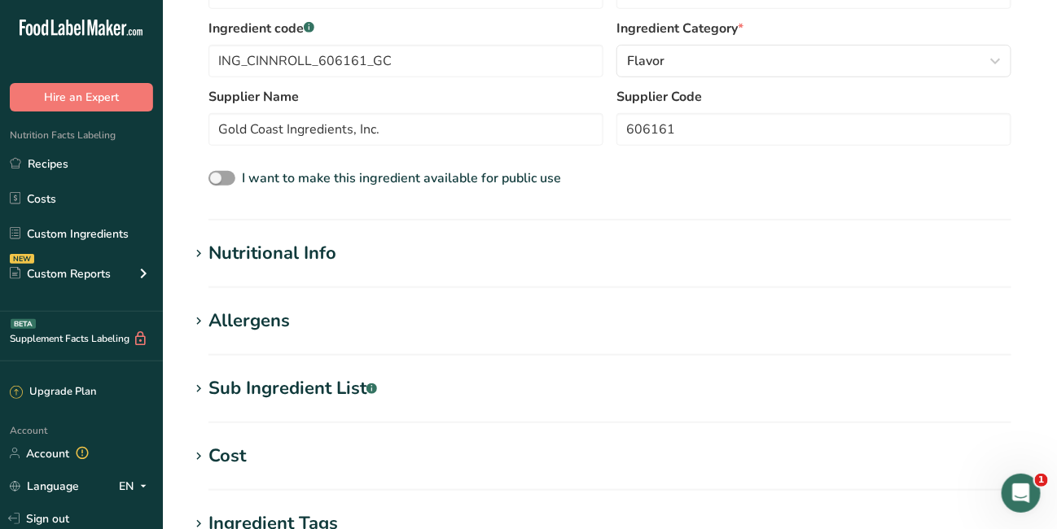
click at [1056, 517] on section "Add new ingredient Ingredient Spec Sheet .a-a{fill:#347362;}.b-a{fill:#fff;} Up…" at bounding box center [610, 262] width 894 height 1151
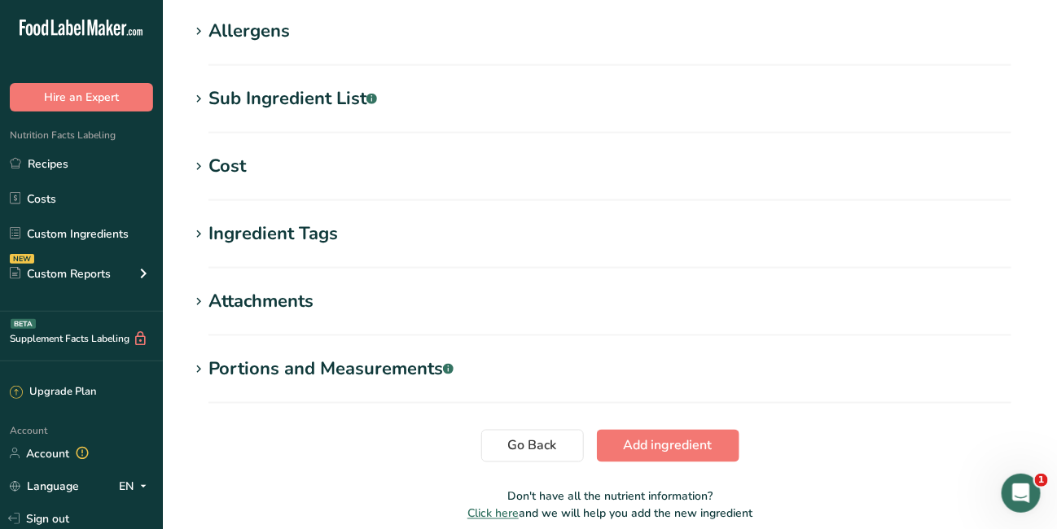
scroll to position [673, 0]
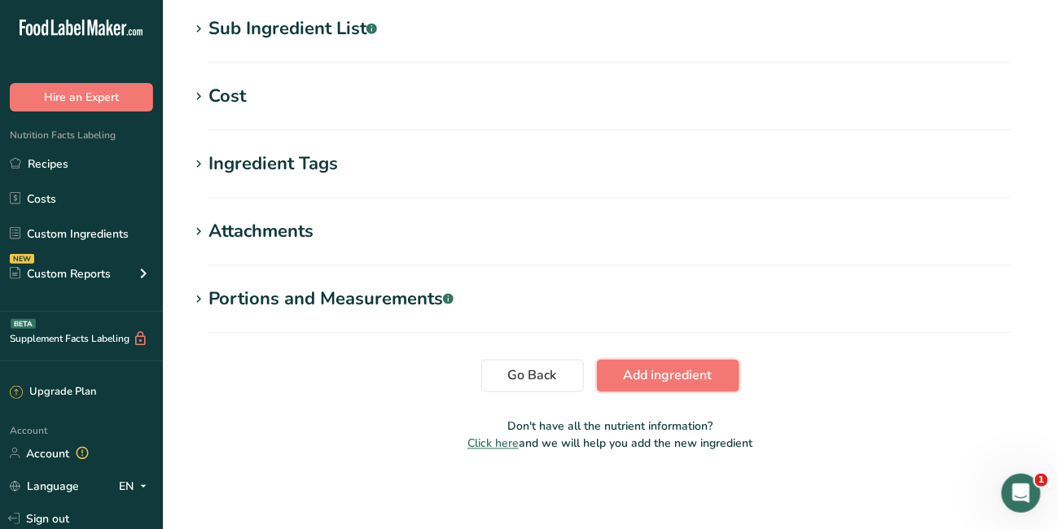
click at [650, 364] on button "Add ingredient" at bounding box center [668, 376] width 143 height 33
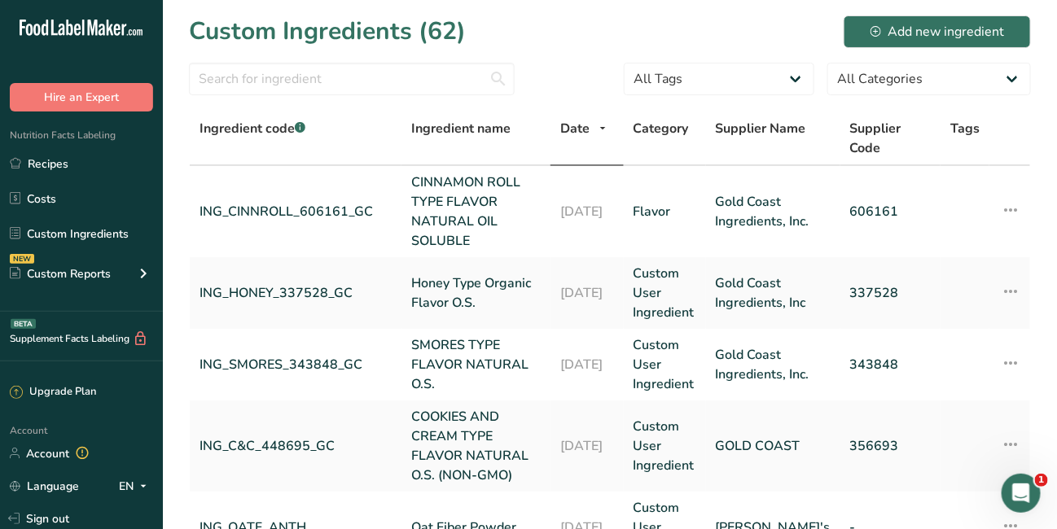
click at [104, 236] on link "Custom Ingredients" at bounding box center [81, 233] width 163 height 31
click at [283, 296] on link "ING_HONEY_337528_GC" at bounding box center [296, 293] width 192 height 20
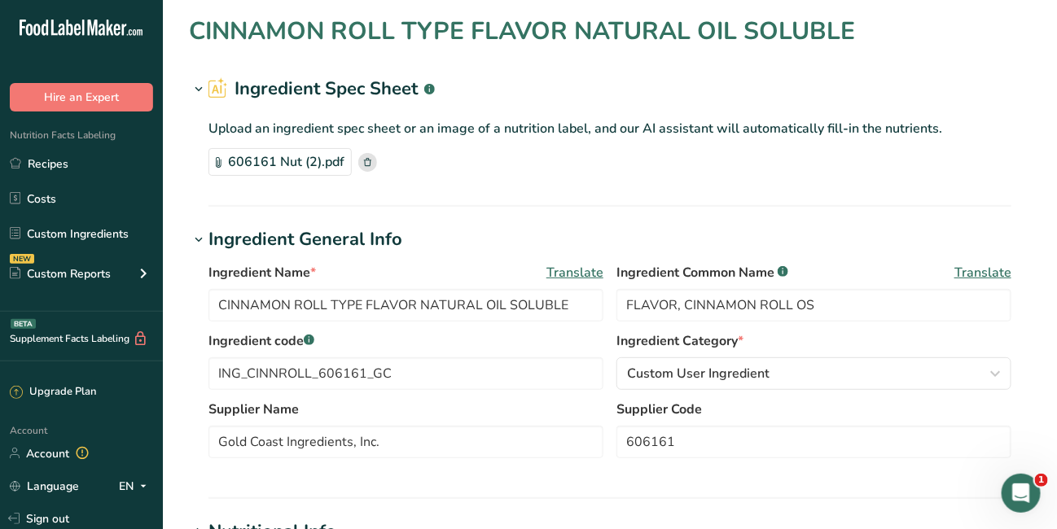
type input "Honey Type Organic Flavor O.S."
type input "FLAVOR, HONEY OS"
type input "ING_HONEY_337528_GC"
type input "Gold Coast Ingredients, Inc"
type input "337528"
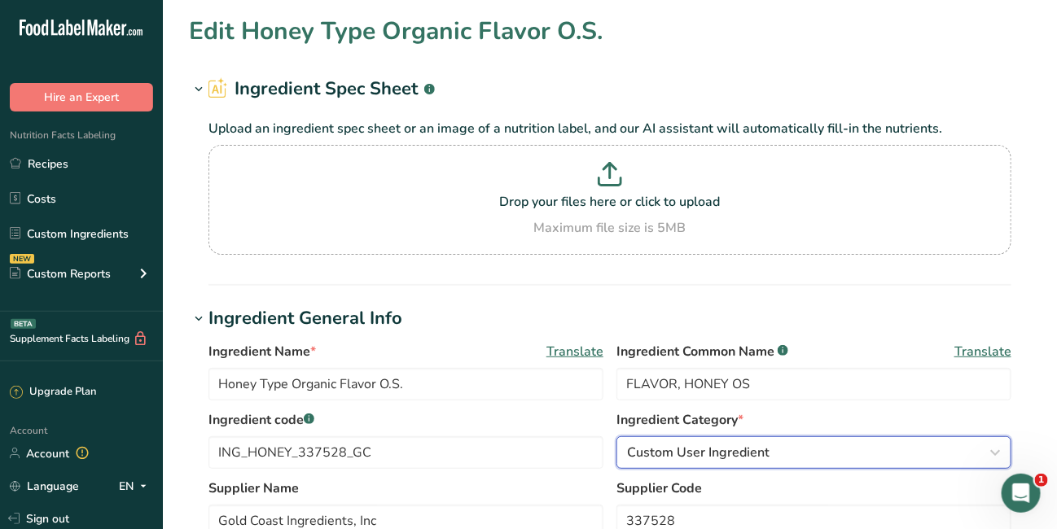
click at [995, 452] on icon "button" at bounding box center [995, 452] width 20 height 29
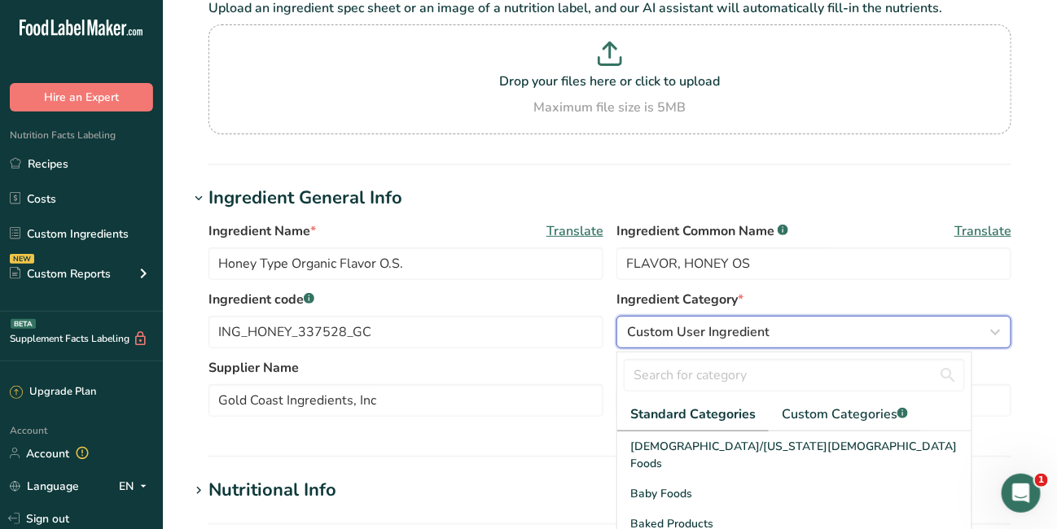
scroll to position [181, 0]
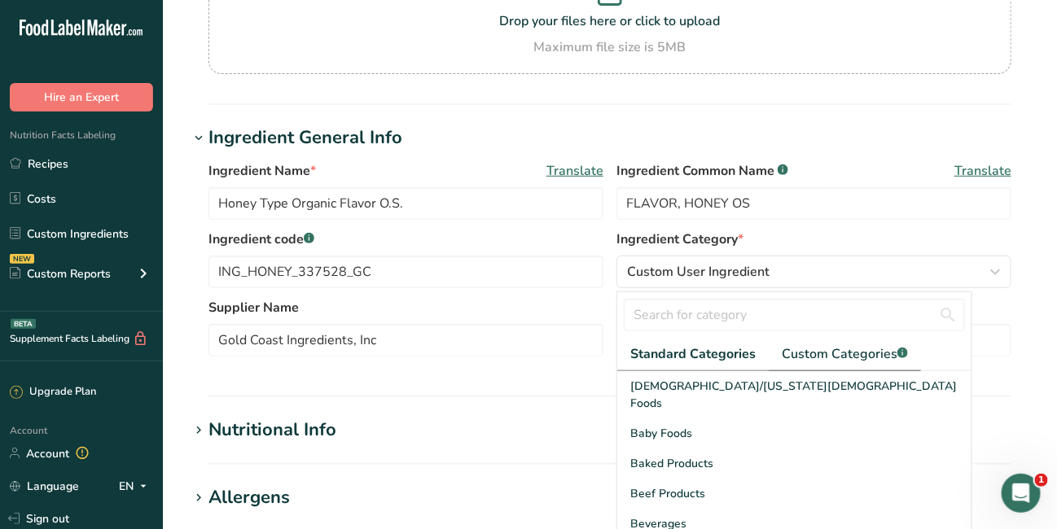
click at [822, 352] on span "Custom Categories .a-a{fill:#347362;}.b-a{fill:#fff;}" at bounding box center [845, 354] width 126 height 20
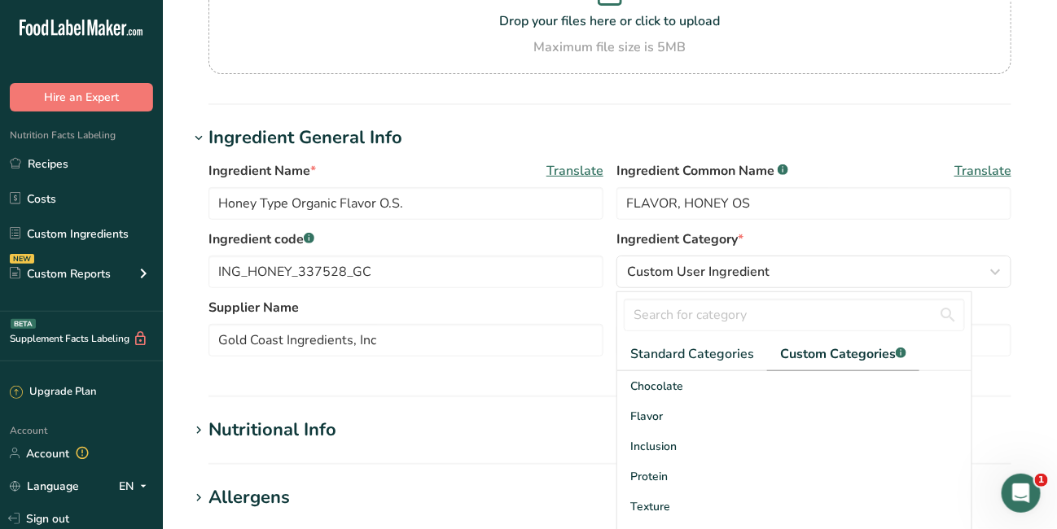
click at [664, 410] on div "Flavor" at bounding box center [794, 416] width 354 height 30
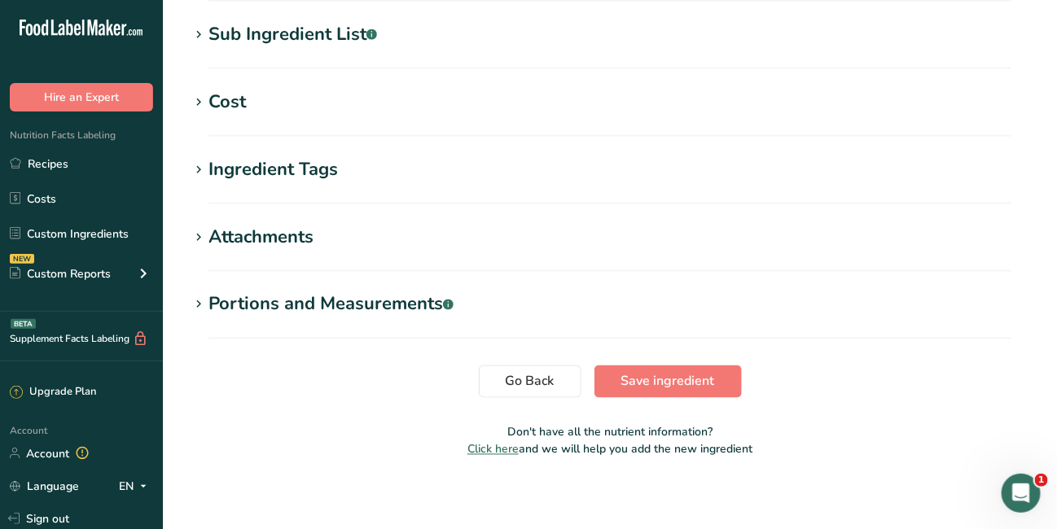
scroll to position [717, 0]
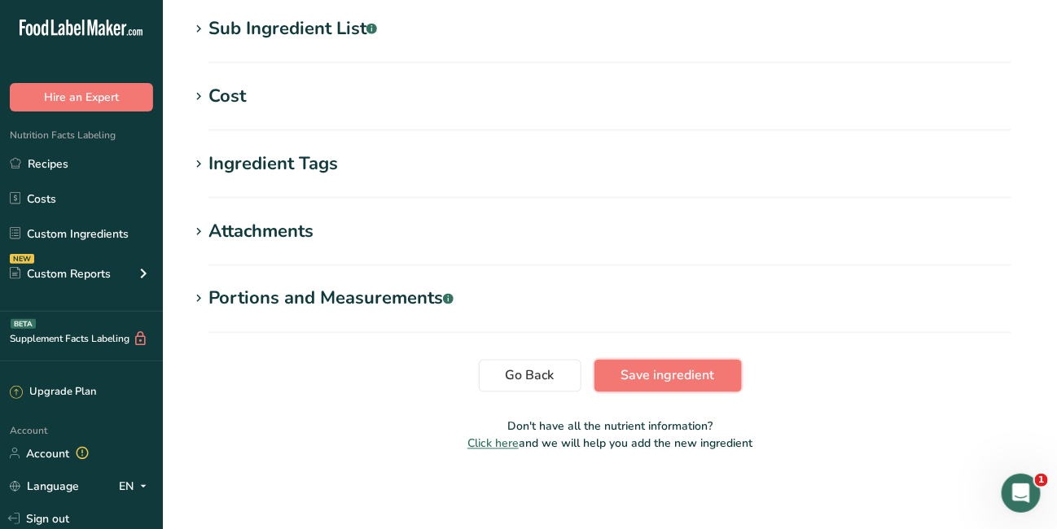
click at [643, 368] on span "Save ingredient" at bounding box center [668, 376] width 94 height 20
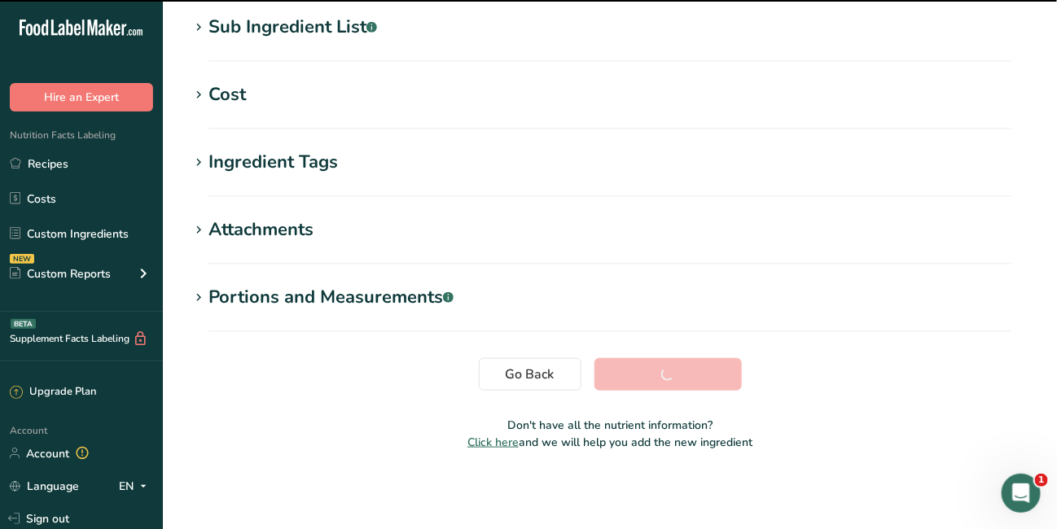
scroll to position [331, 0]
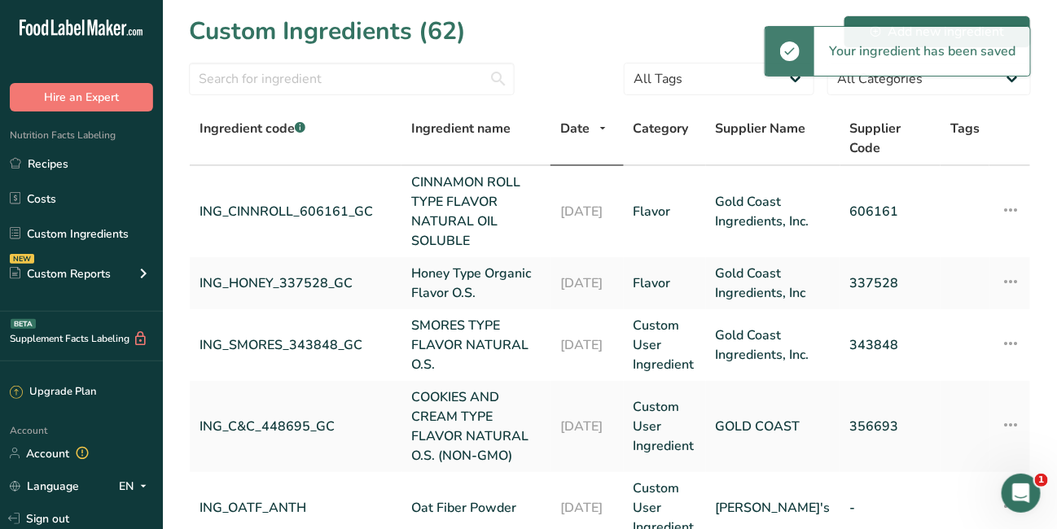
click at [103, 226] on link "Custom Ingredients" at bounding box center [81, 233] width 163 height 31
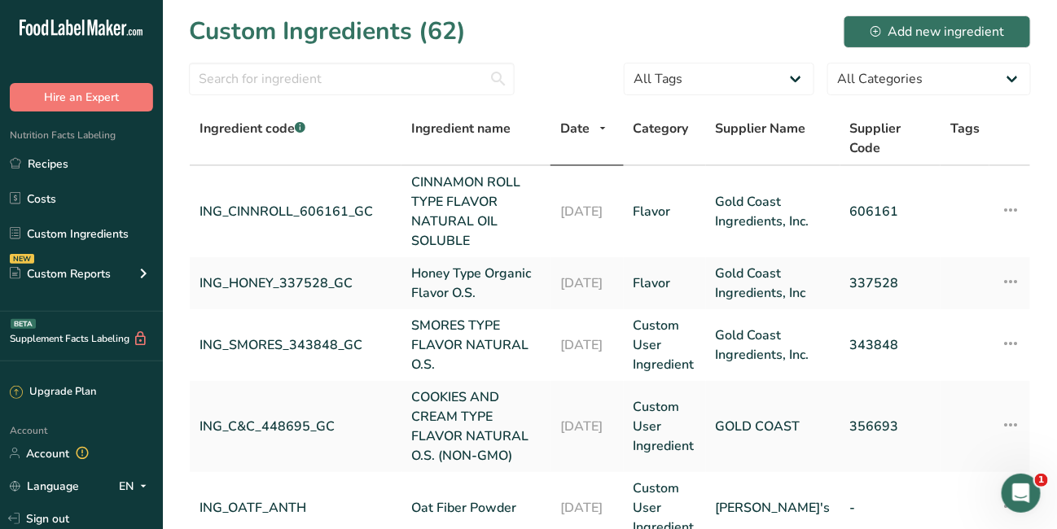
click at [255, 347] on link "ING_SMORES_343848_GC" at bounding box center [296, 345] width 192 height 20
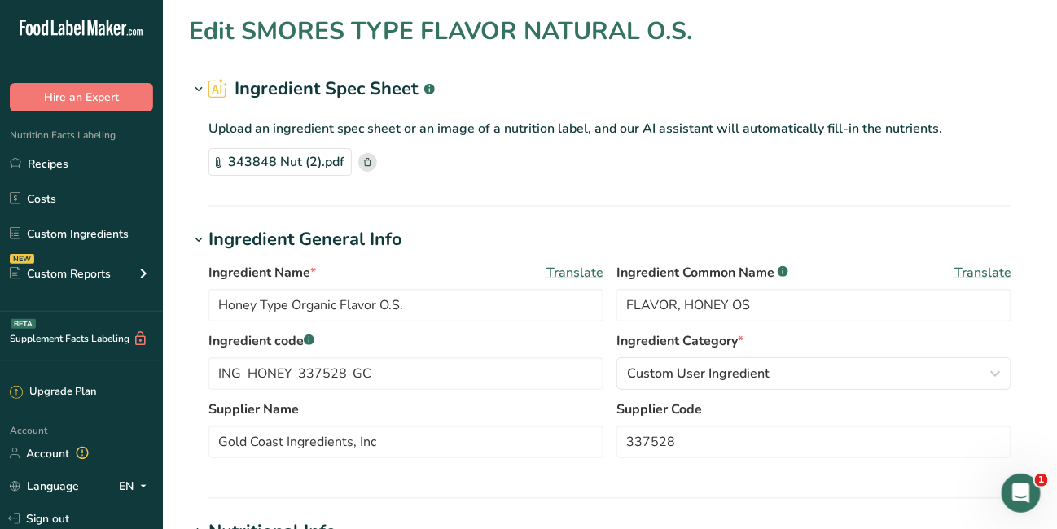
type input "SMORES TYPE FLAVOR NATURAL O.S."
type input "FLAVOR, SMORES OS"
type input "ING_SMORES_343848_GC"
type input "Gold Coast Ingredients, Inc."
type input "343848"
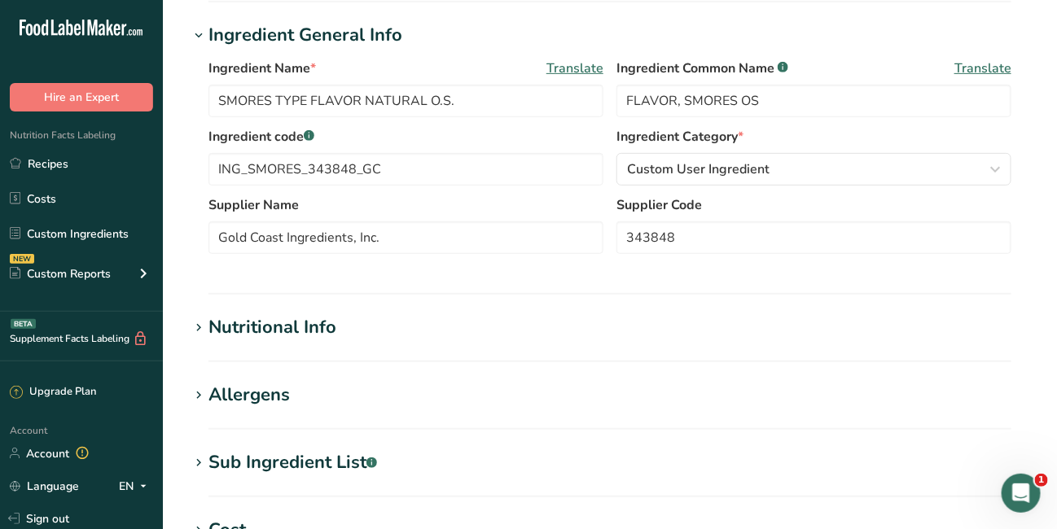
scroll to position [216, 0]
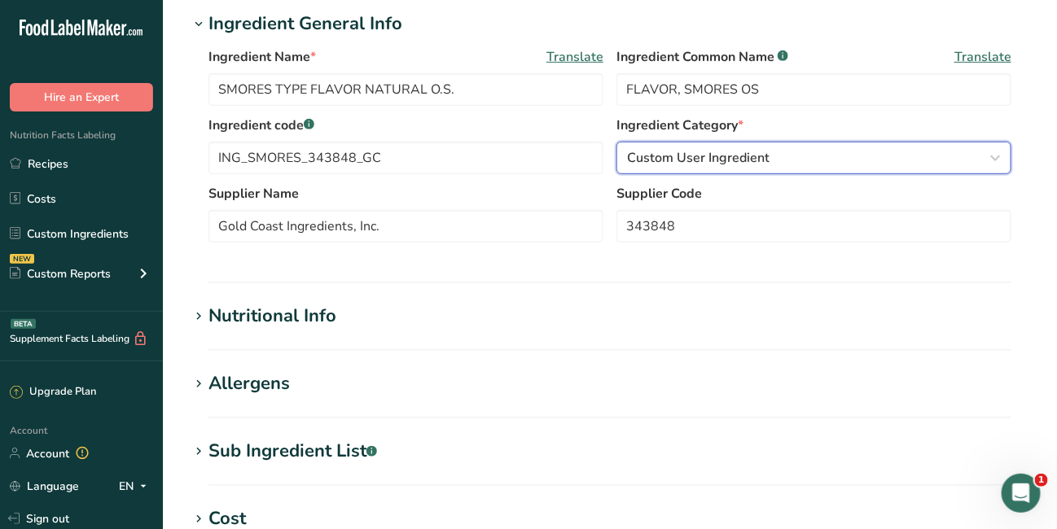
click at [991, 158] on icon "button" at bounding box center [995, 157] width 20 height 29
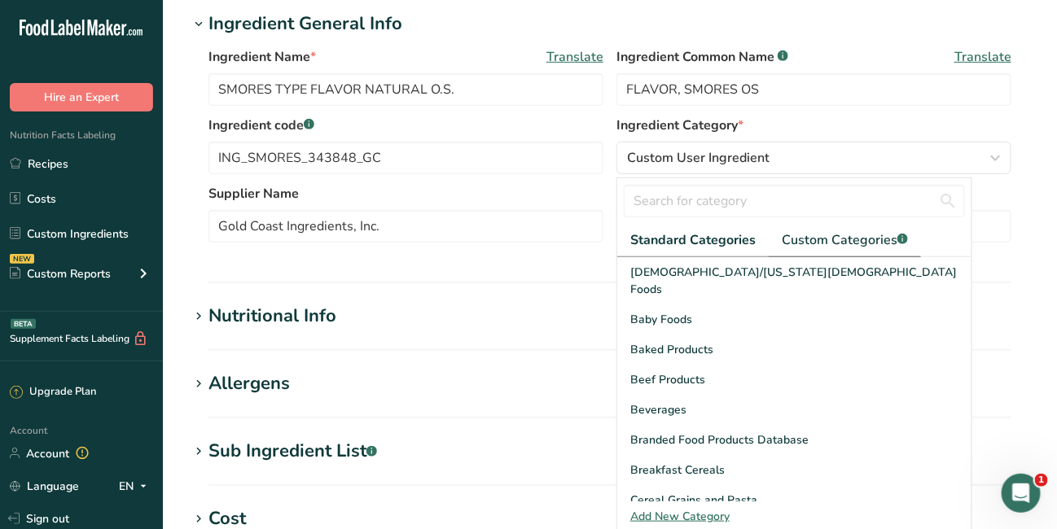
click at [867, 232] on span "Custom Categories .a-a{fill:#347362;}.b-a{fill:#fff;}" at bounding box center [845, 240] width 126 height 20
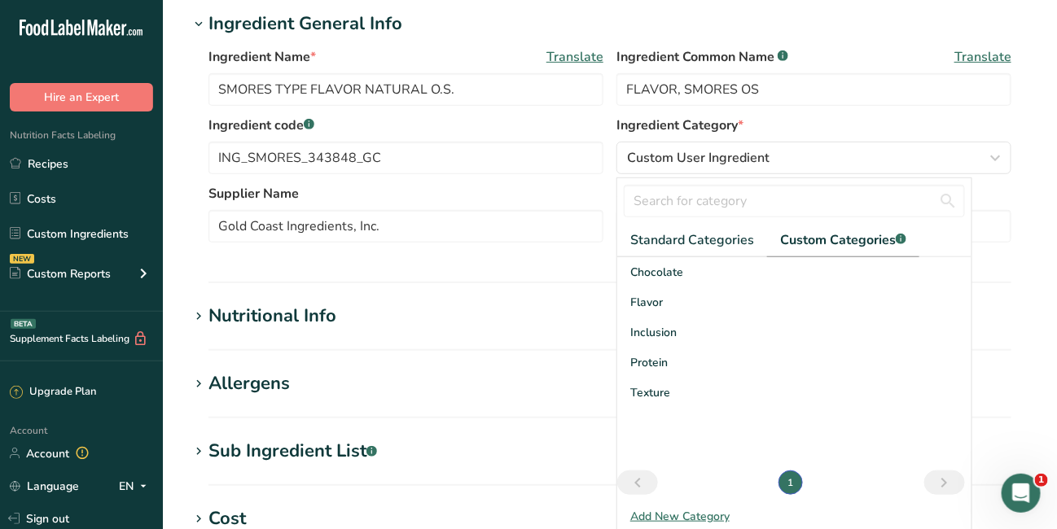
click at [677, 305] on div "Flavor" at bounding box center [794, 302] width 354 height 30
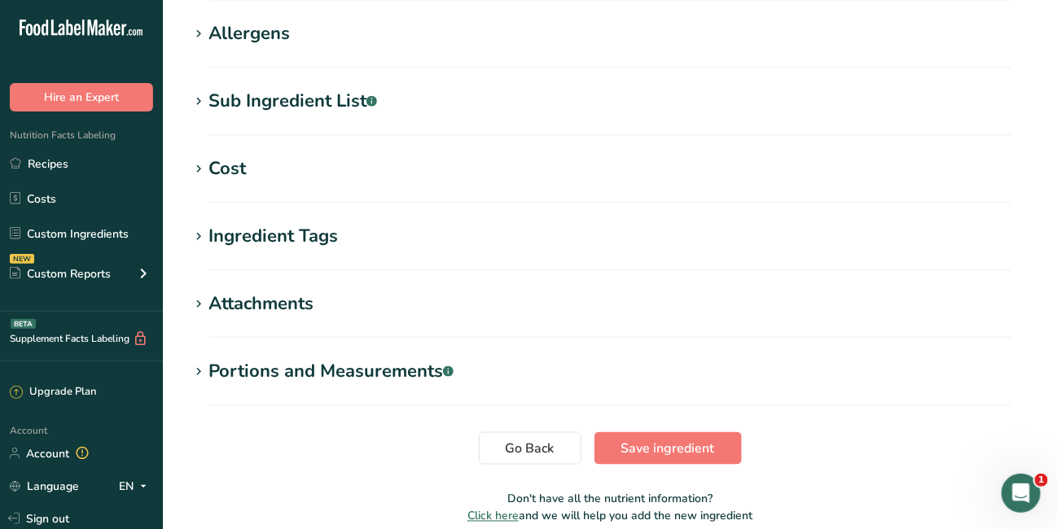
scroll to position [638, 0]
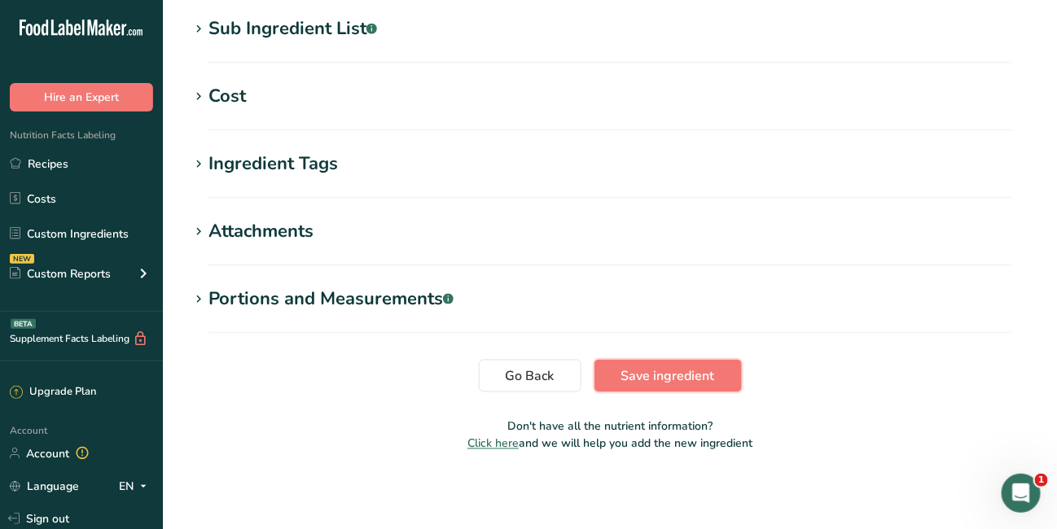
click at [678, 370] on span "Save ingredient" at bounding box center [668, 376] width 94 height 20
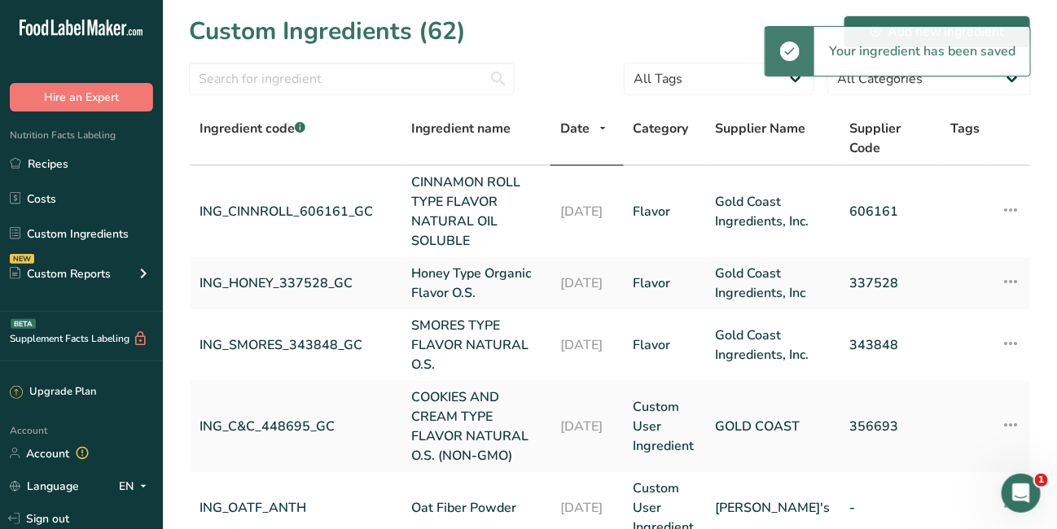
click at [86, 229] on link "Custom Ingredients" at bounding box center [81, 233] width 163 height 31
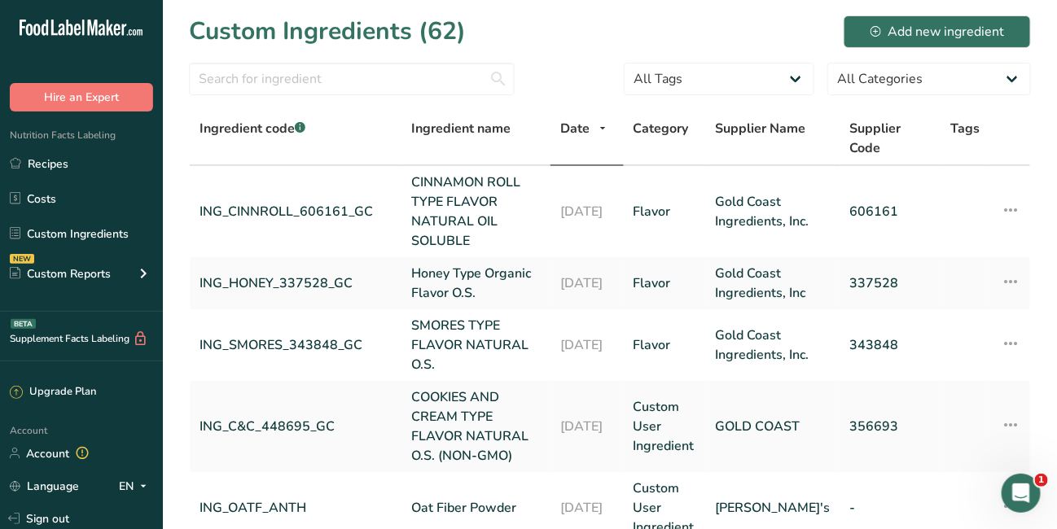
click at [253, 421] on link "ING_C&C_448695_GC" at bounding box center [296, 427] width 192 height 20
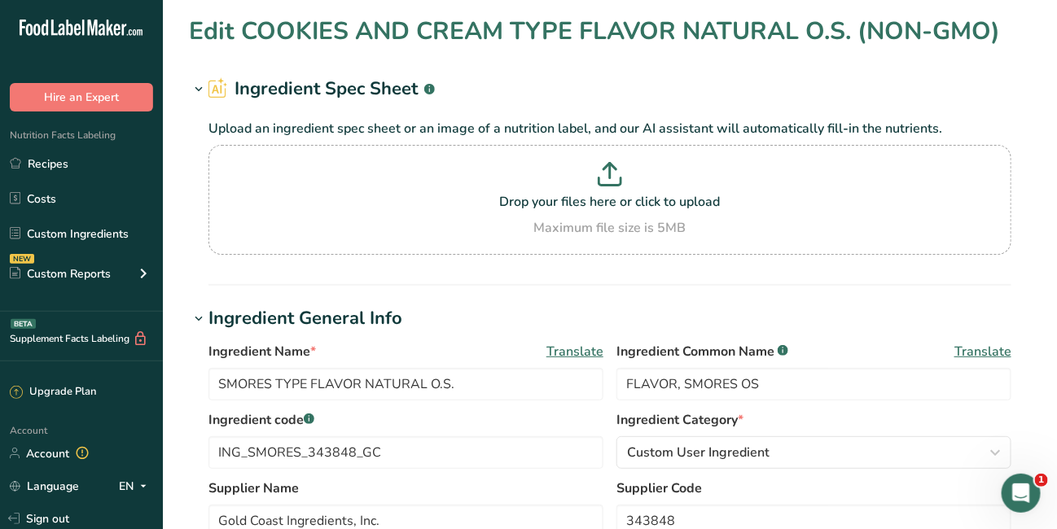
type input "COOKIES AND CREAM TYPE FLAVOR NATURAL O.S. (NON-GMO)"
type input "COOKIES AND CREAM FLAVOR OS"
type input "ING_C&C_448695_GC"
type input "GOLD COAST"
type input "356693"
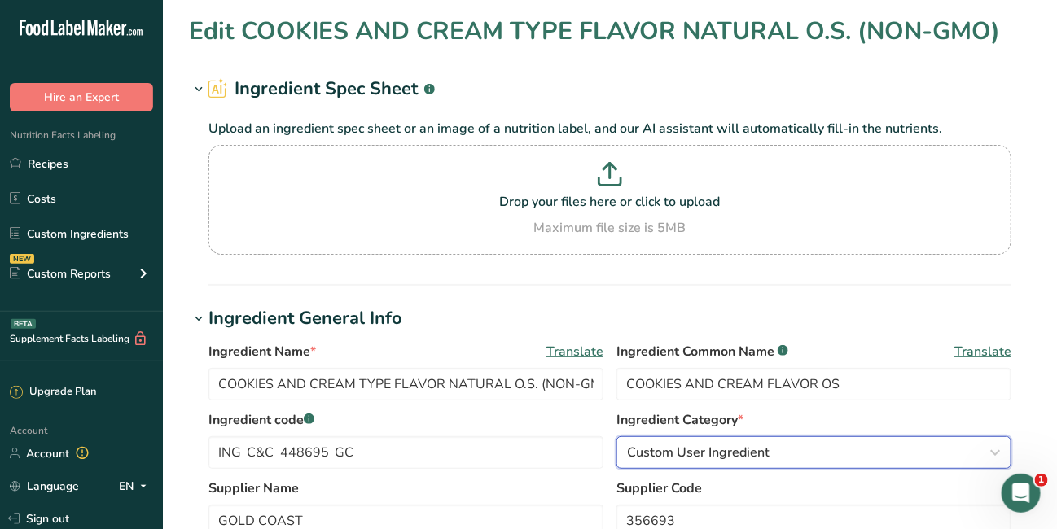
click at [998, 448] on icon "button" at bounding box center [995, 452] width 20 height 29
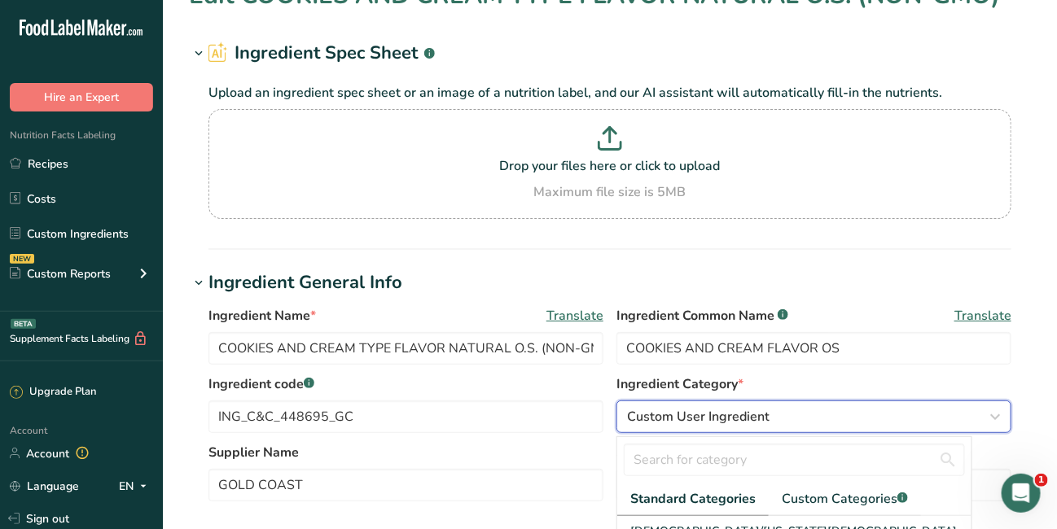
scroll to position [193, 0]
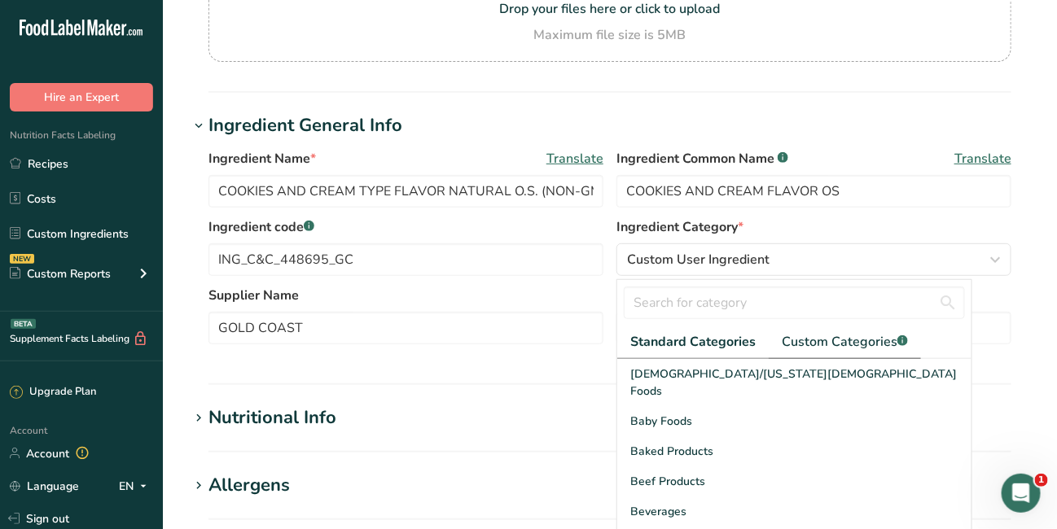
click at [855, 343] on span "Custom Categories .a-a{fill:#347362;}.b-a{fill:#fff;}" at bounding box center [845, 342] width 126 height 20
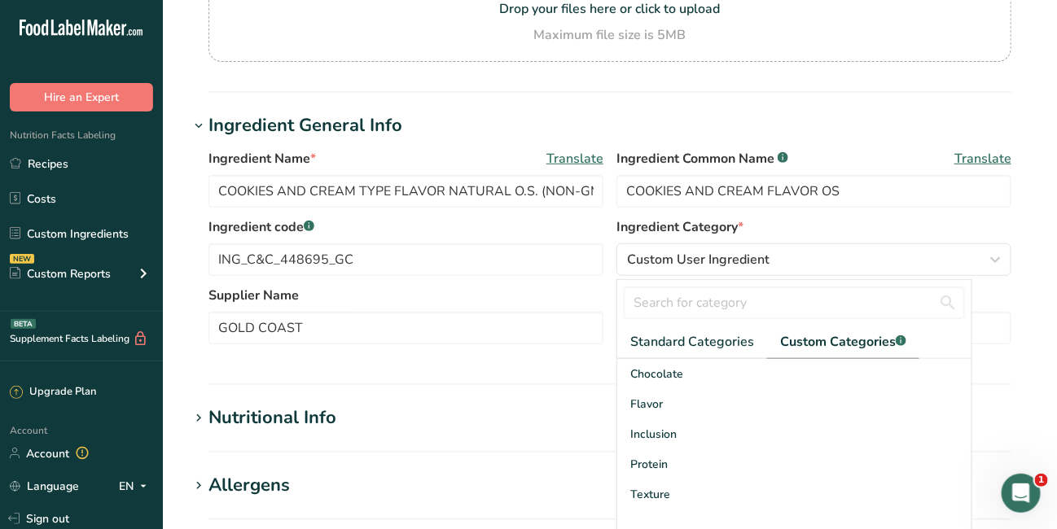
click at [754, 406] on div "Flavor" at bounding box center [794, 404] width 354 height 30
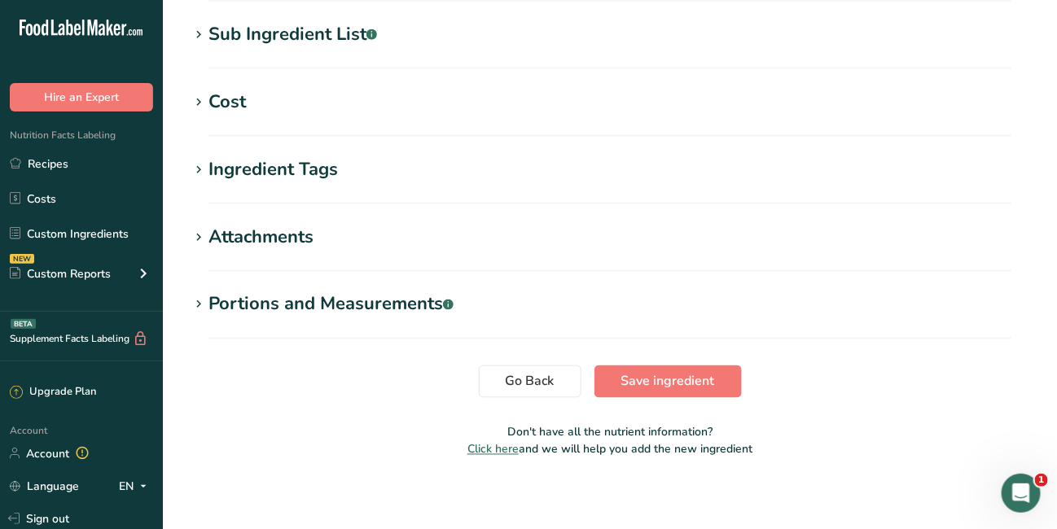
scroll to position [717, 0]
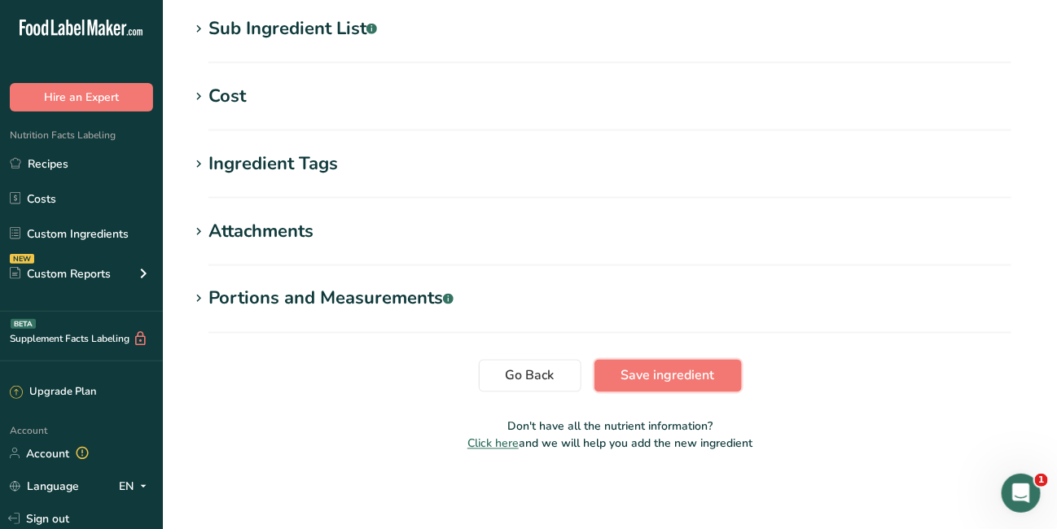
click at [658, 364] on button "Save ingredient" at bounding box center [667, 376] width 147 height 33
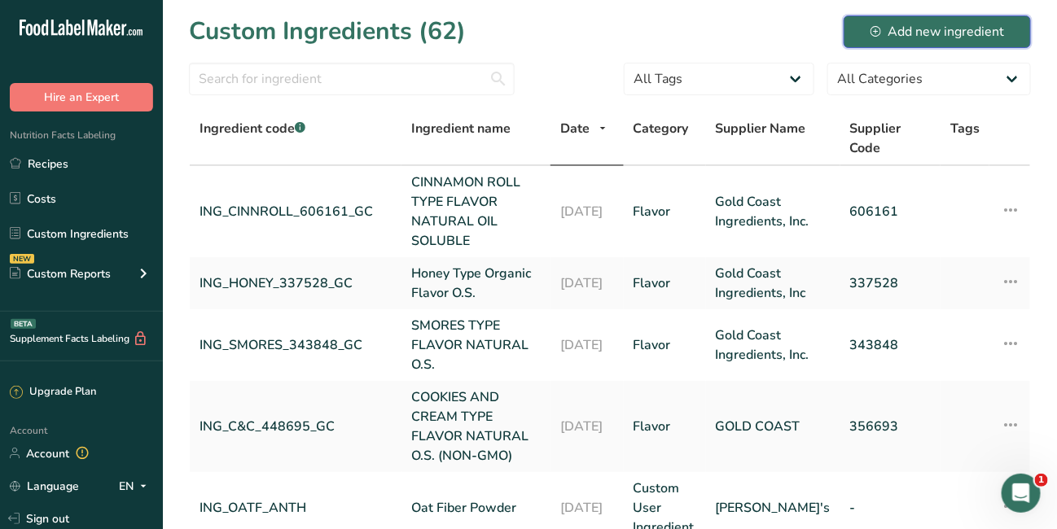
click at [923, 26] on div "Add new ingredient" at bounding box center [937, 32] width 134 height 20
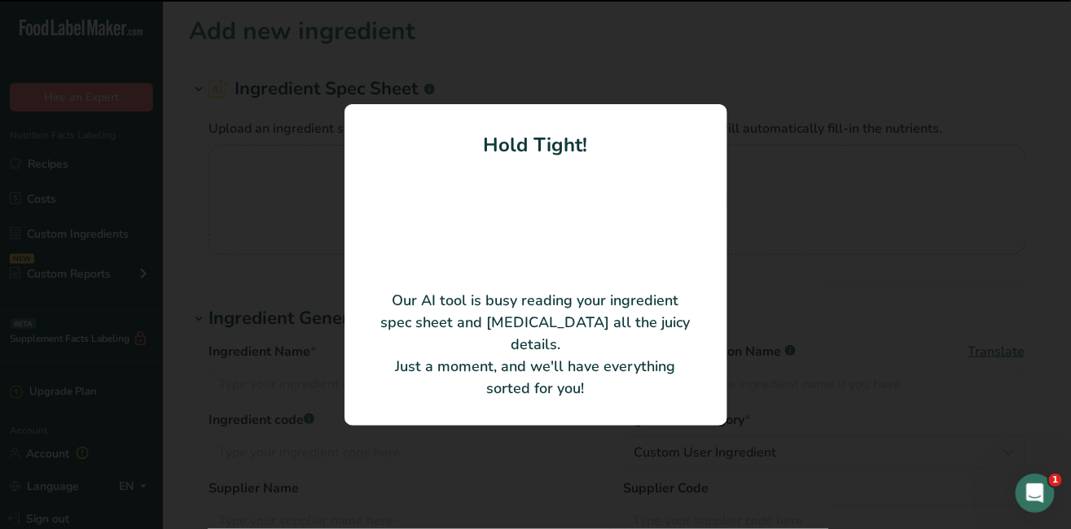
type input "PEANUT BUTTER TYPE CONCENTRATE O.S."
type input "341949"
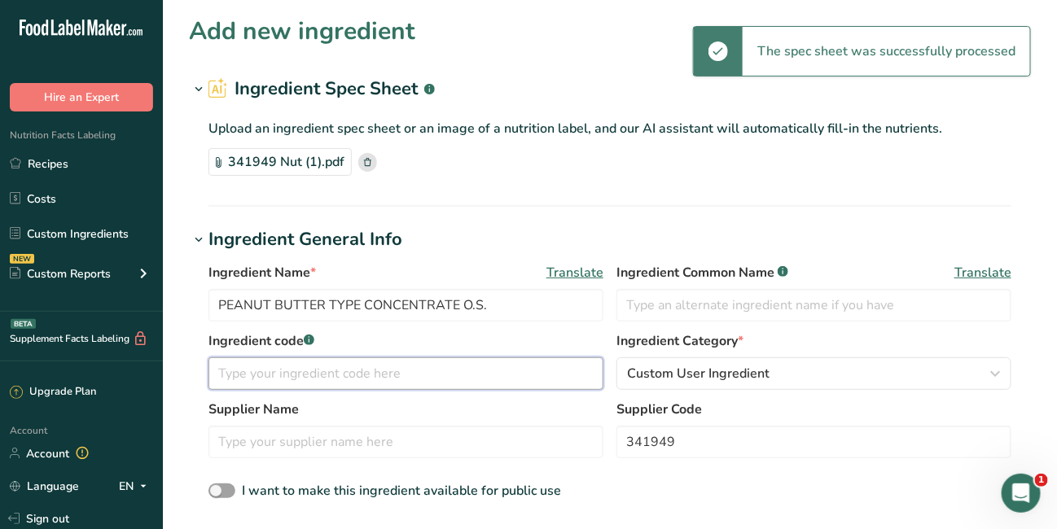
click at [472, 366] on input "text" at bounding box center [405, 373] width 395 height 33
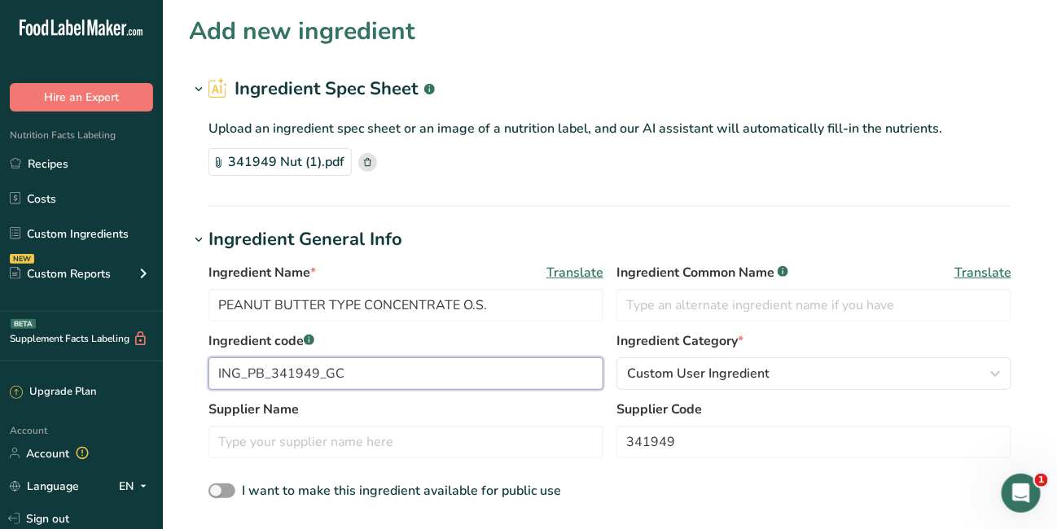
type input "ING_PB_341949_GC"
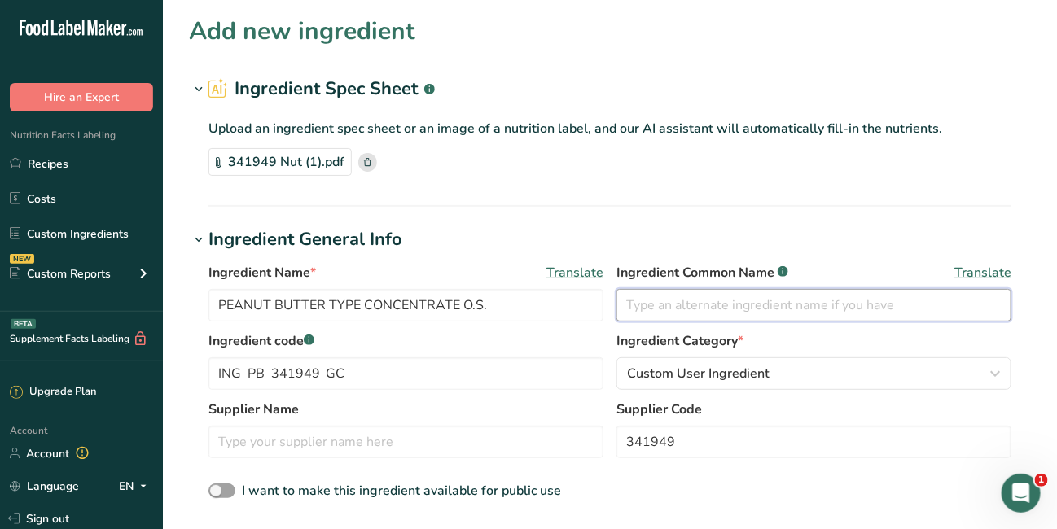
click at [895, 310] on input "text" at bounding box center [813, 305] width 395 height 33
type input "FLAVOR, PEANUT BUTTER OS"
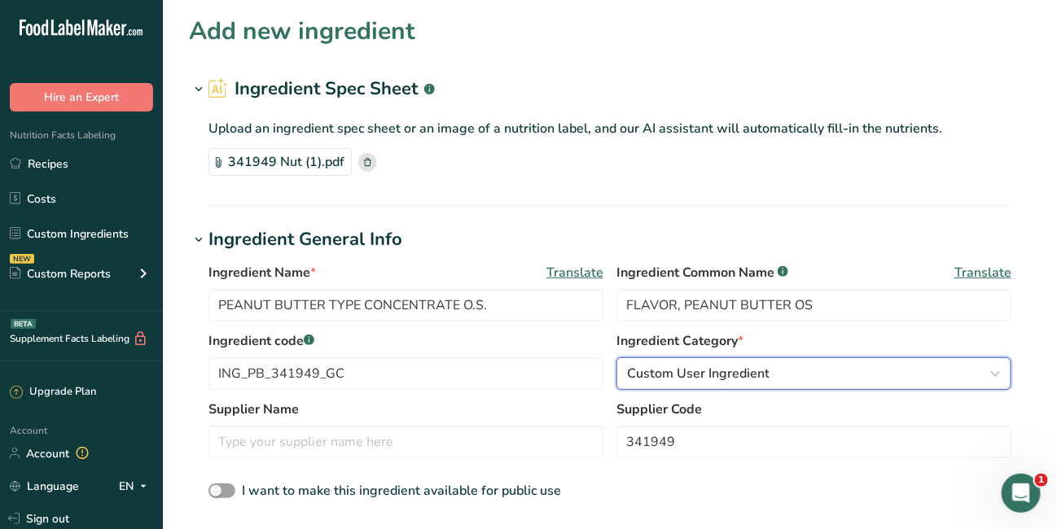
click at [986, 376] on icon "button" at bounding box center [995, 373] width 20 height 29
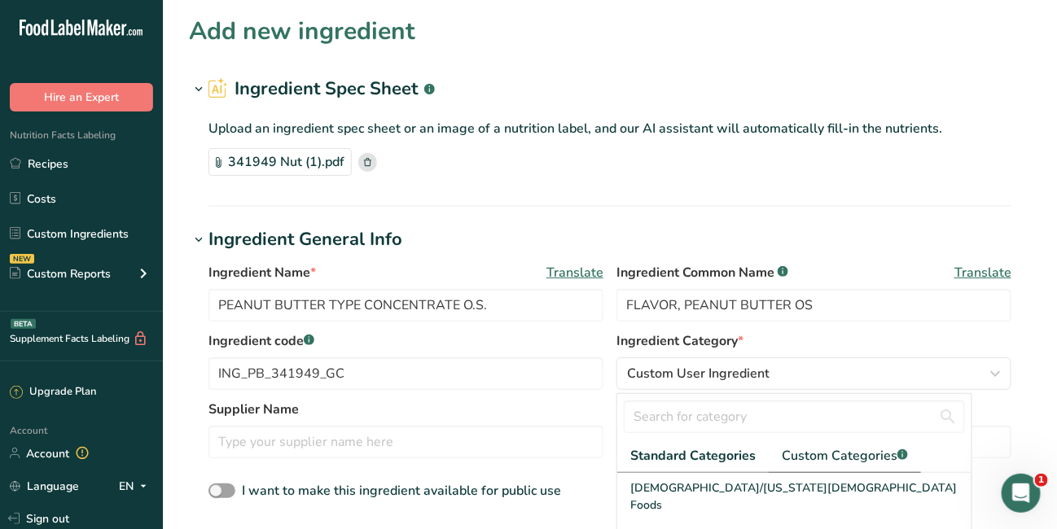
click at [833, 452] on span "Custom Categories .a-a{fill:#347362;}.b-a{fill:#fff;}" at bounding box center [845, 456] width 126 height 20
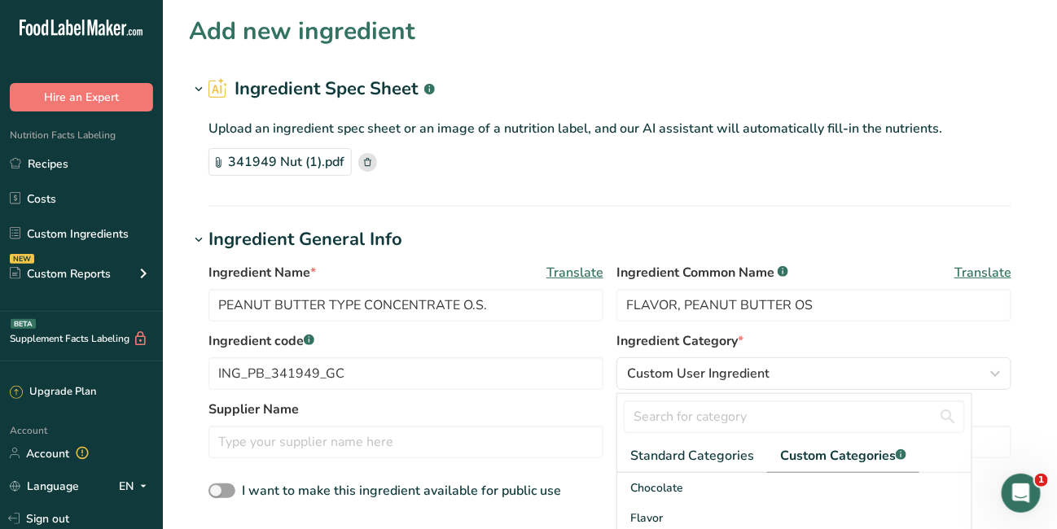
click at [669, 513] on div "Flavor" at bounding box center [794, 518] width 354 height 30
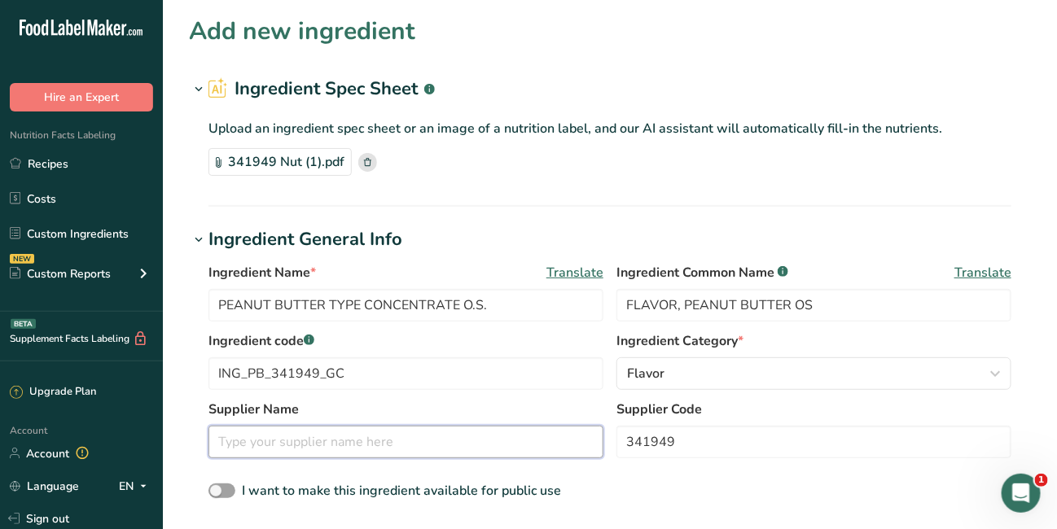
click at [501, 454] on input "text" at bounding box center [405, 442] width 395 height 33
type input "g"
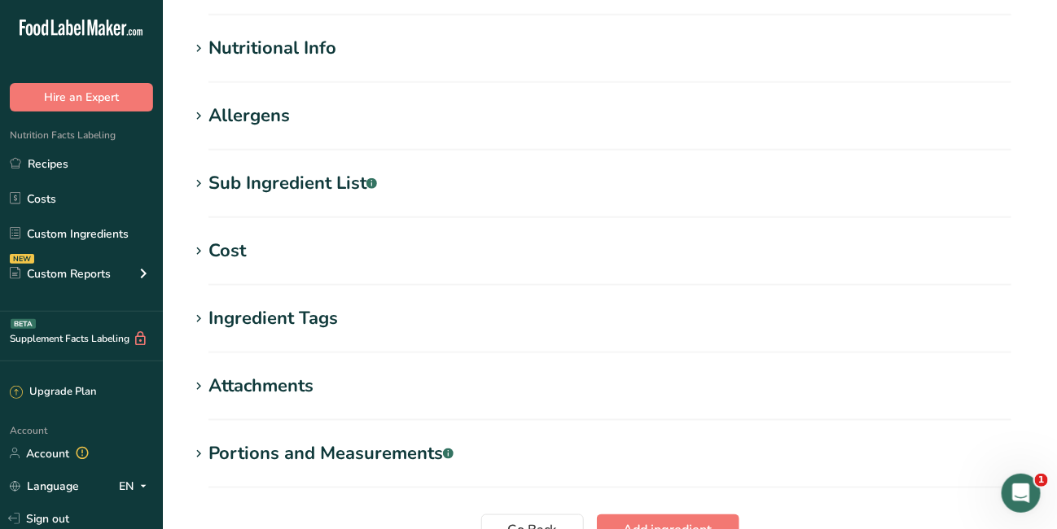
scroll to position [590, 0]
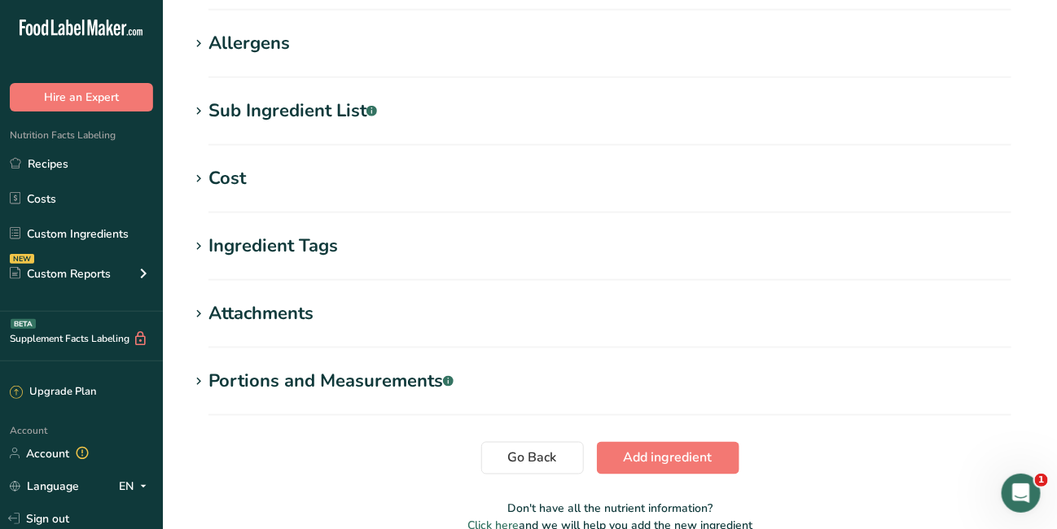
type input "Gold Coast Ingredients, Inc"
click at [707, 455] on span "Add ingredient" at bounding box center [668, 459] width 89 height 20
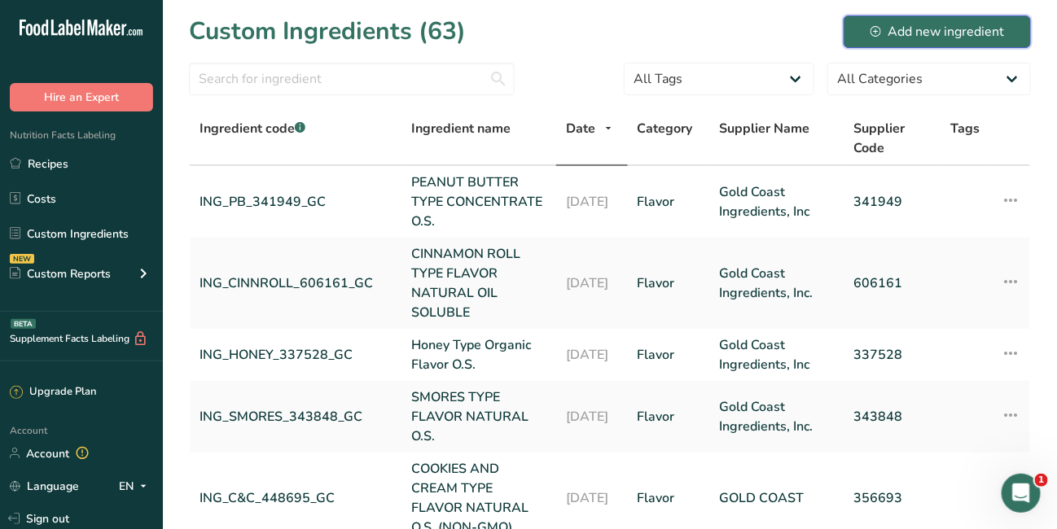
click at [955, 27] on div "Add new ingredient" at bounding box center [937, 32] width 134 height 20
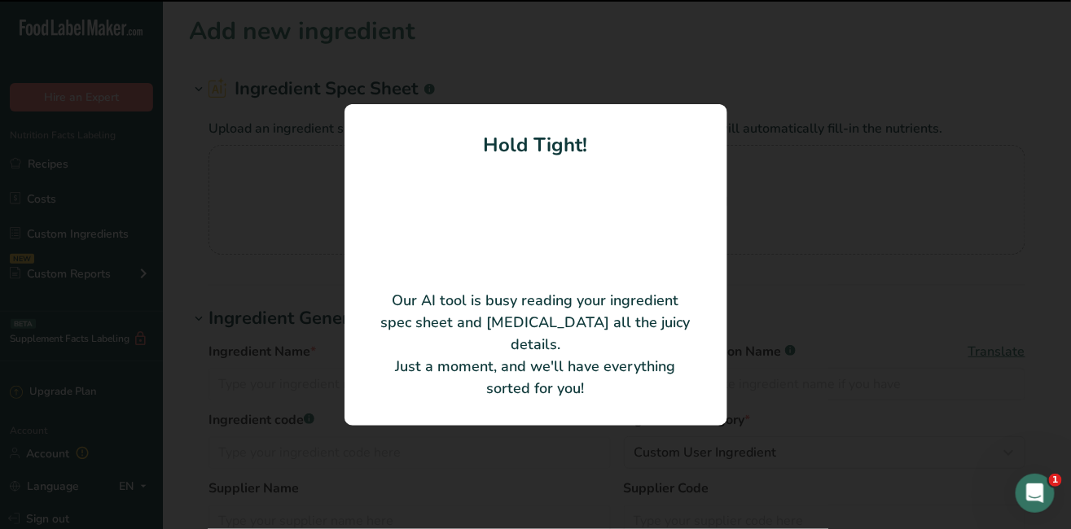
type input "BLUEBERRY PIE TYPE FLAVOR NATURAL O.S. (NON-GMO)"
type input "Gold Coast Ingredients, Inc."
type input "448695"
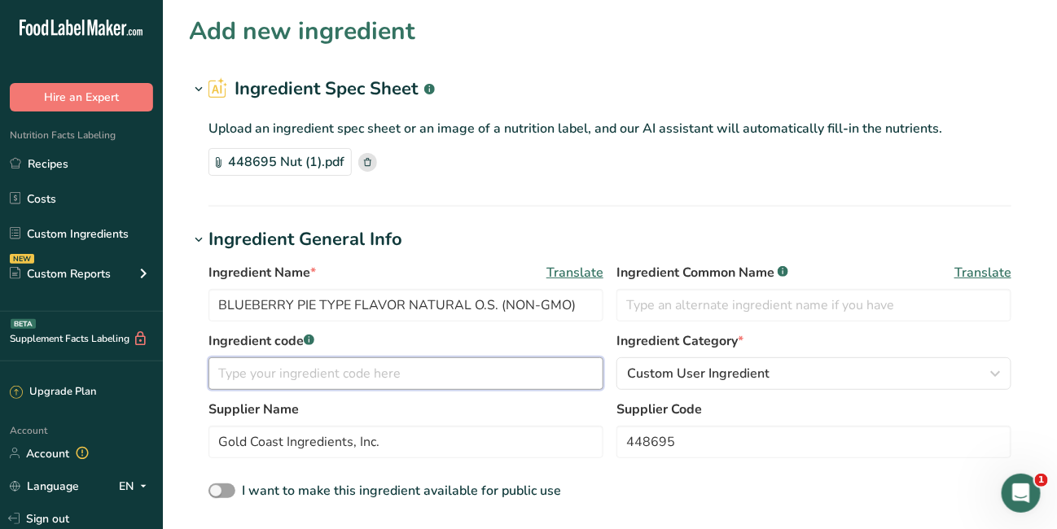
click at [380, 380] on input "text" at bounding box center [405, 373] width 395 height 33
type input "ING_BPIE_448695_GC"
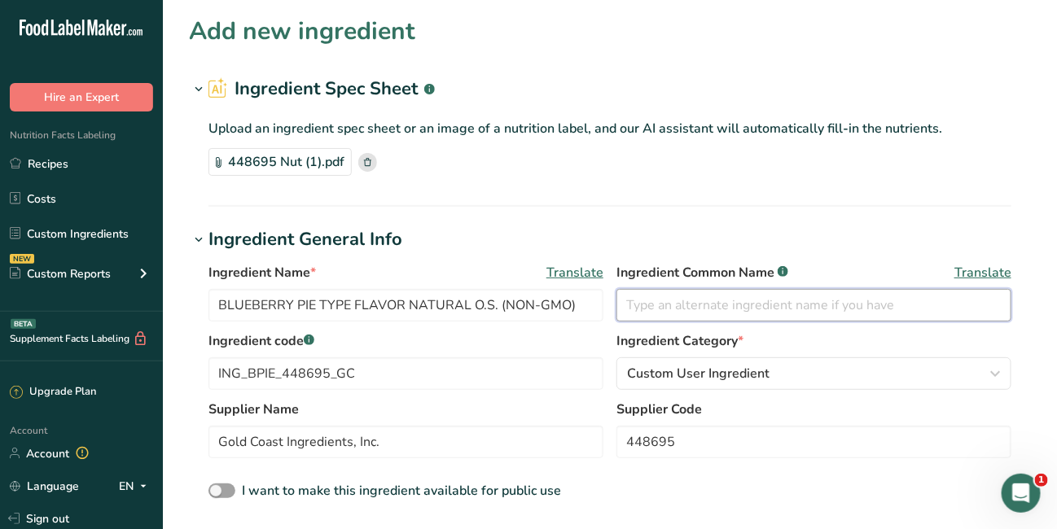
click at [629, 300] on input "text" at bounding box center [813, 305] width 395 height 33
type input "FLAVOR, BLUEBERRY PIE OS"
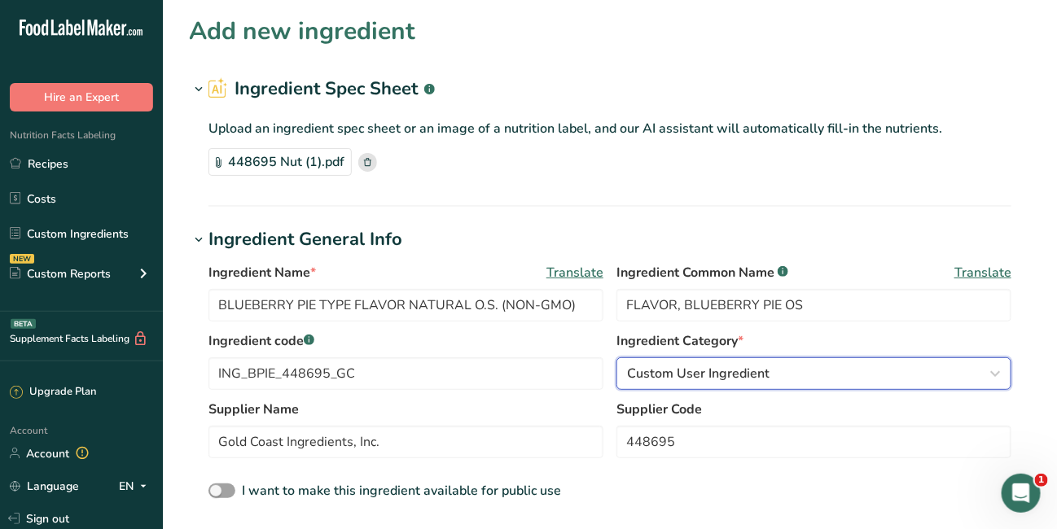
click at [995, 371] on icon "button" at bounding box center [995, 373] width 20 height 29
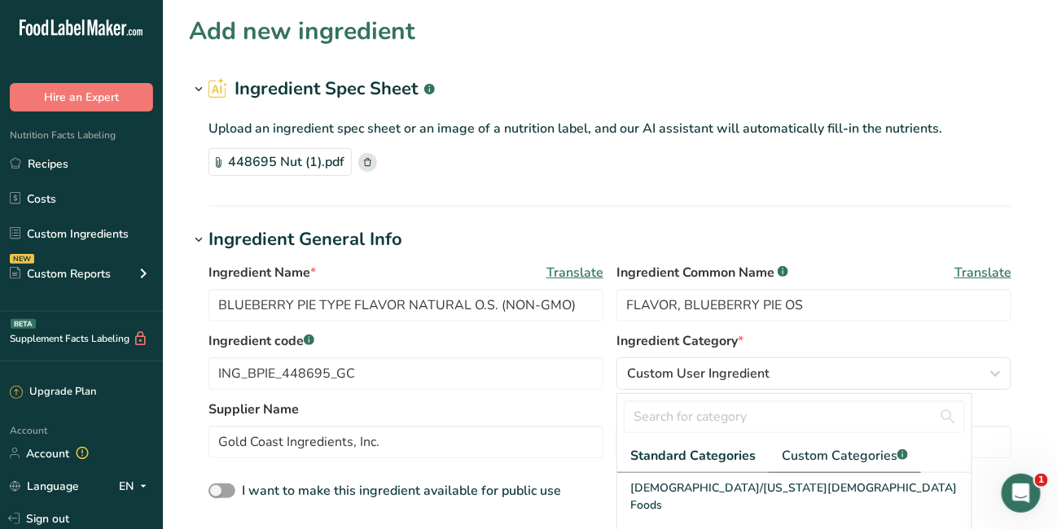
click at [838, 453] on span "Custom Categories .a-a{fill:#347362;}.b-a{fill:#fff;}" at bounding box center [845, 456] width 126 height 20
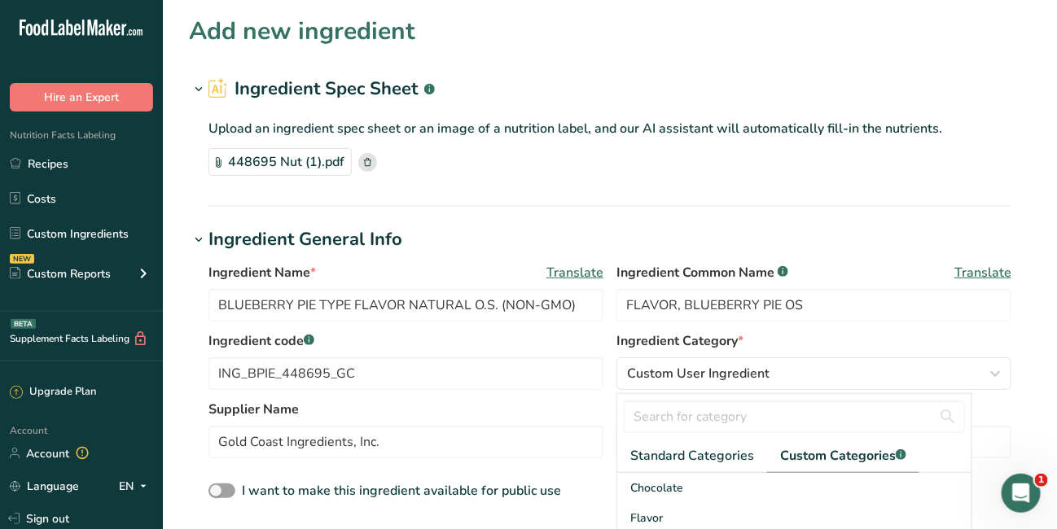
click at [651, 517] on span "Flavor" at bounding box center [646, 518] width 33 height 17
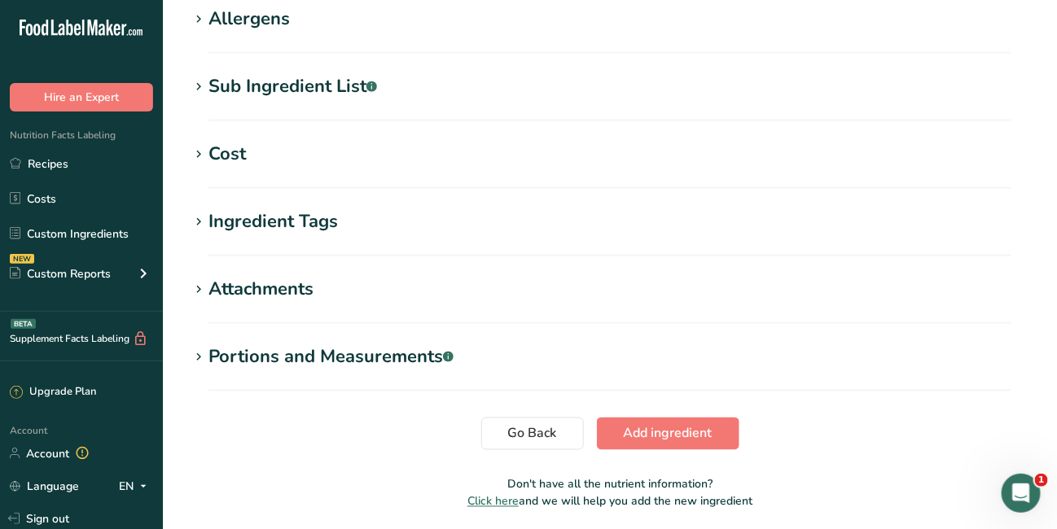
scroll to position [673, 0]
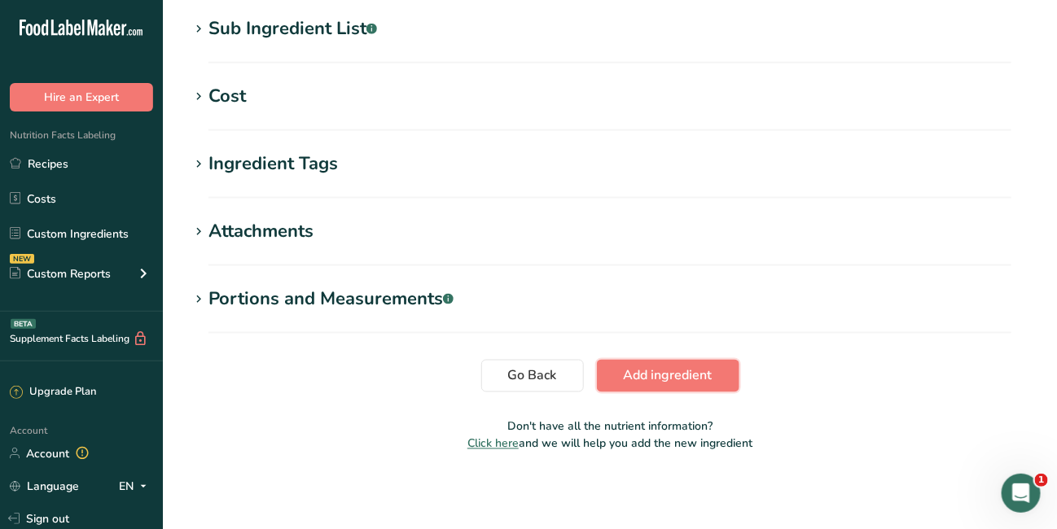
click at [685, 375] on span "Add ingredient" at bounding box center [668, 376] width 89 height 20
